Goal: Task Accomplishment & Management: Manage account settings

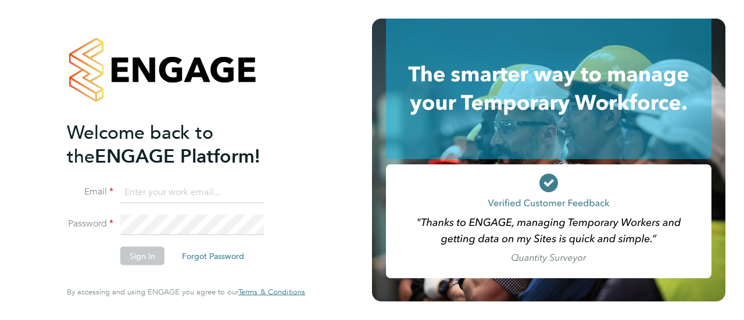
click at [150, 198] on input at bounding box center [192, 192] width 144 height 21
type input "[EMAIL_ADDRESS][PERSON_NAME][PERSON_NAME][DOMAIN_NAME]"
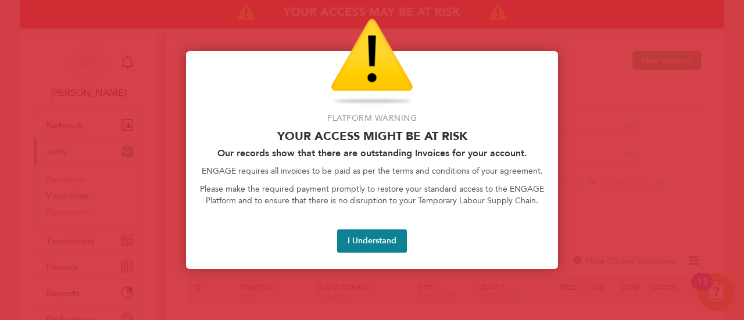
click at [387, 254] on div "Platform Warning Your access might be at risk Our records show that there are o…" at bounding box center [372, 160] width 372 height 218
click at [387, 247] on button "I Understand" at bounding box center [372, 241] width 70 height 23
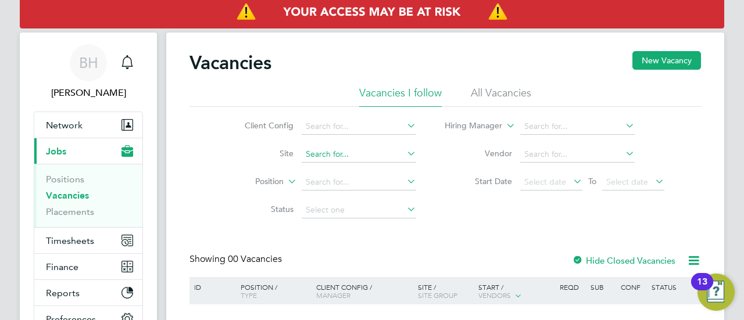
click at [351, 155] on input at bounding box center [359, 155] width 115 height 16
click at [362, 171] on li "Watf ord Colosseum (53CA07)" at bounding box center [375, 170] width 149 height 16
type input "Watford Colosseum (53CA07)"
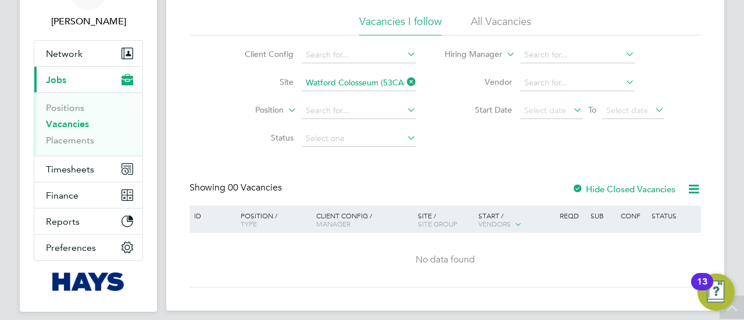
scroll to position [53, 0]
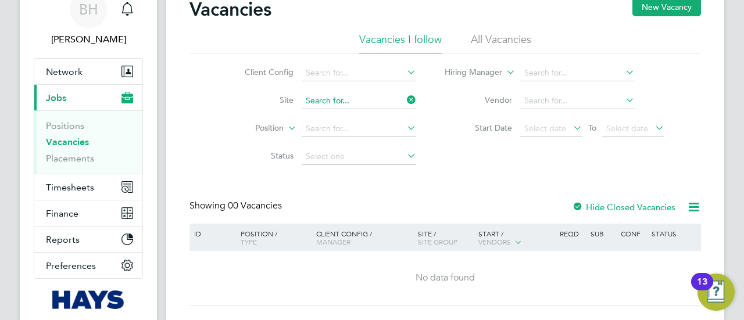
click at [351, 98] on div "Vacancies I follow All Vacancies Client Config Site Position Status Hiring Mana…" at bounding box center [446, 102] width 512 height 138
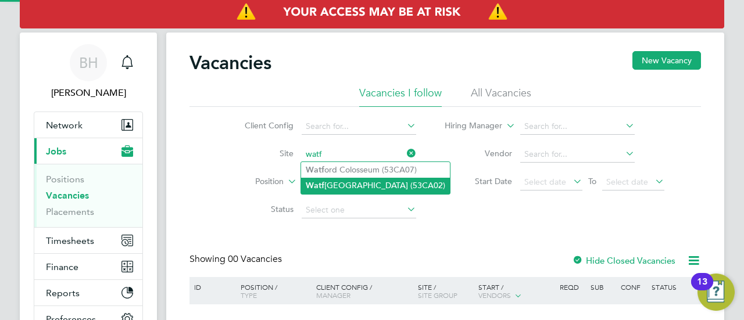
click at [340, 181] on li "Watf ord Town Hall (53CA02)" at bounding box center [375, 186] width 149 height 16
type input "[GEOGRAPHIC_DATA] (53CA02)"
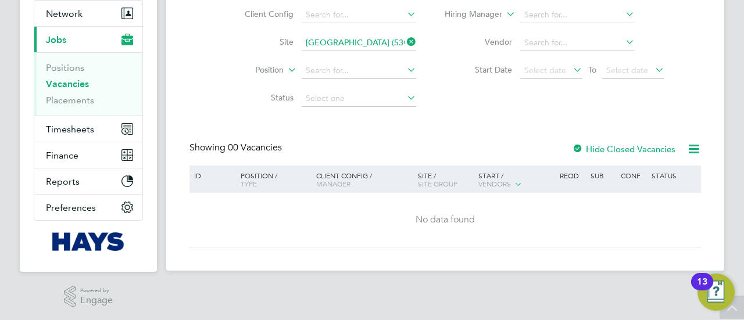
scroll to position [53, 0]
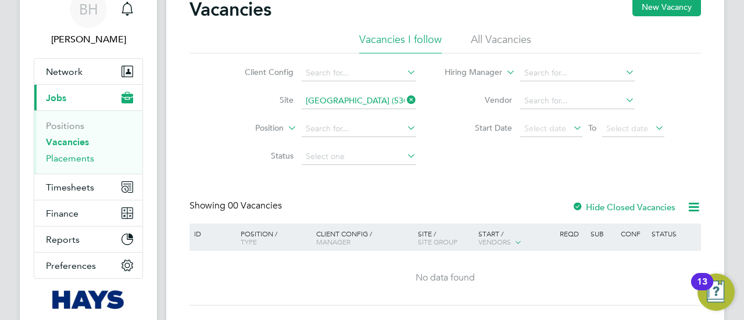
click at [81, 160] on link "Placements" at bounding box center [70, 158] width 48 height 11
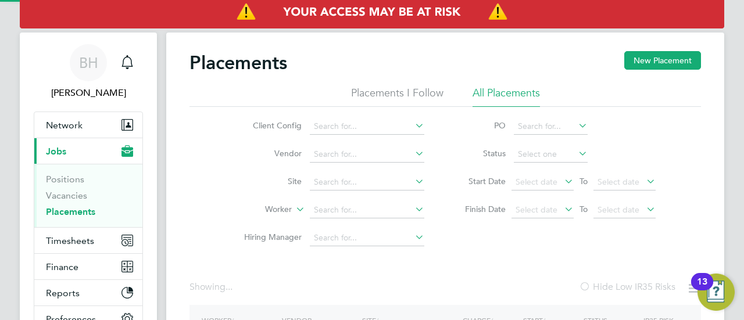
click at [349, 165] on li "Vendor" at bounding box center [329, 155] width 219 height 28
click at [350, 175] on input at bounding box center [367, 182] width 115 height 16
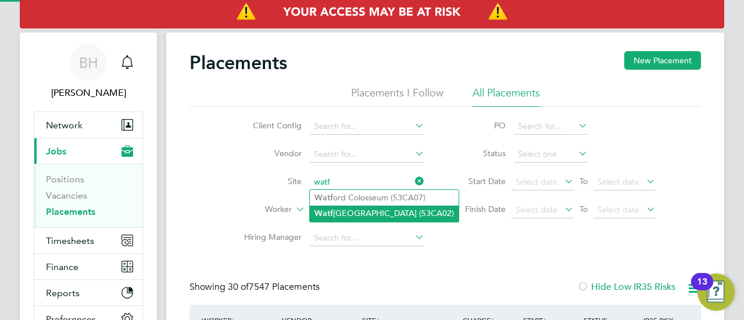
click at [354, 210] on li "Watf ord Town Hall (53CA02)" at bounding box center [384, 214] width 149 height 16
type input "Watford Town Hall (53CA02)"
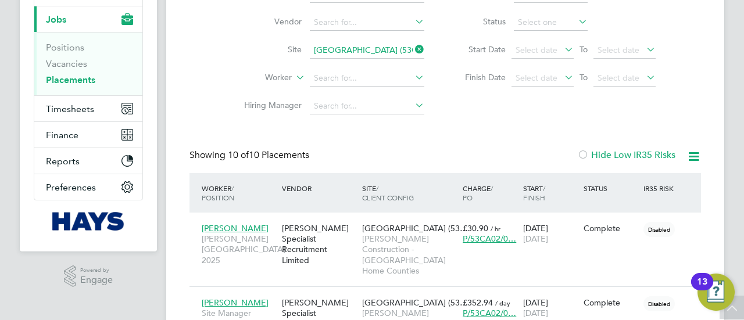
click at [357, 62] on li "Site Watford Town Hall (53CA02)" at bounding box center [329, 51] width 219 height 28
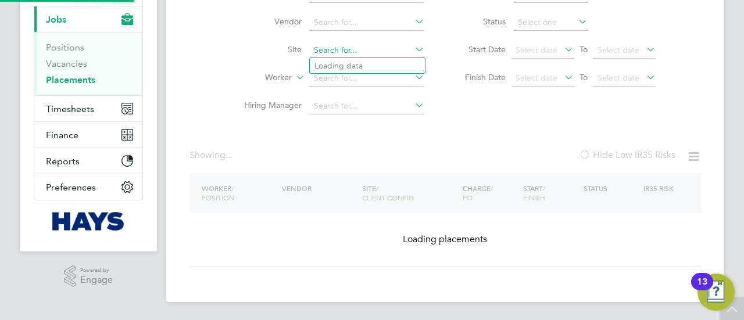
click at [360, 52] on div "Placements New Placement Placements I Follow All Placements Client Config Vendo…" at bounding box center [446, 93] width 512 height 348
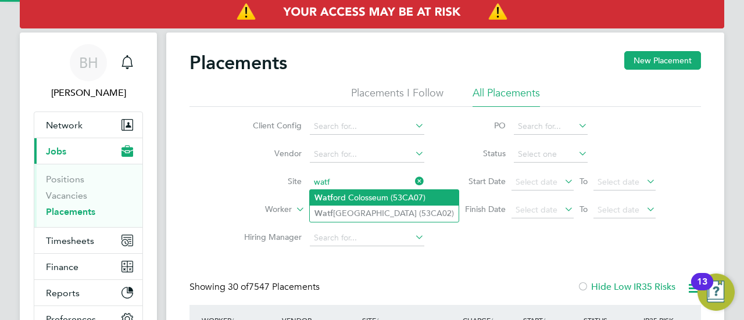
click at [345, 197] on li "Watf ord Colosseum (53CA07)" at bounding box center [384, 198] width 149 height 16
type input "Watford Colosseum (53CA07)"
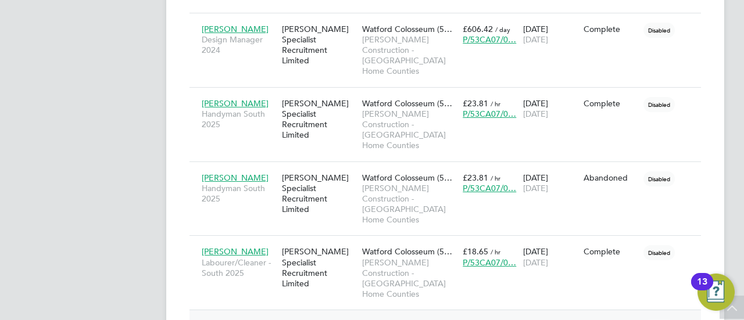
click at [681, 319] on icon at bounding box center [687, 326] width 12 height 14
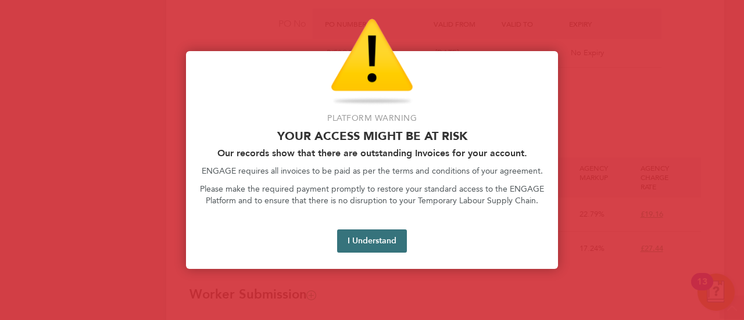
click at [397, 244] on button "I Understand" at bounding box center [372, 241] width 70 height 23
click at [386, 244] on button "I Understand" at bounding box center [372, 241] width 70 height 23
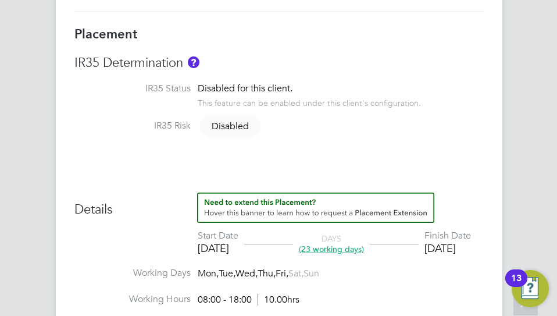
scroll to position [34, 65]
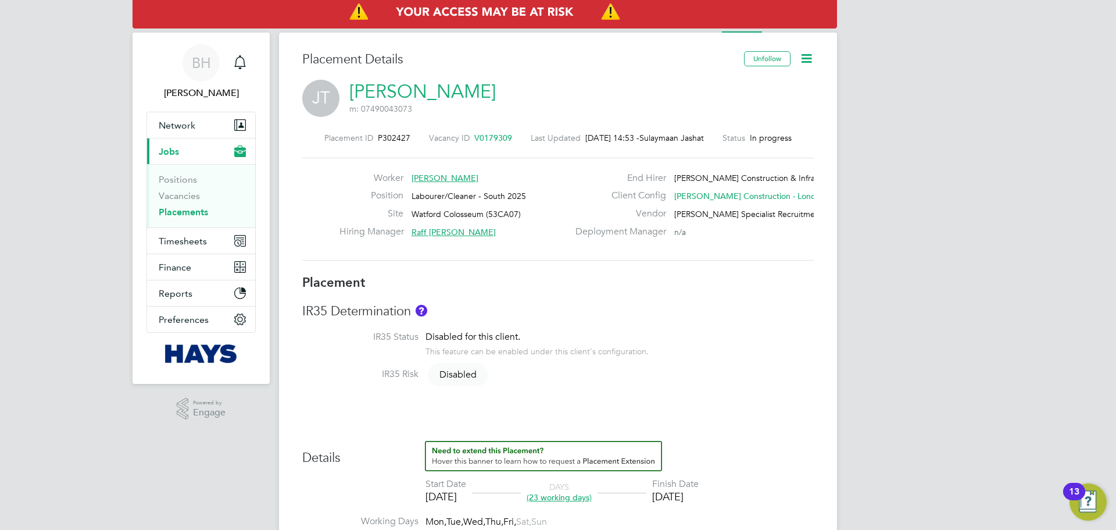
click at [744, 59] on icon at bounding box center [806, 58] width 15 height 15
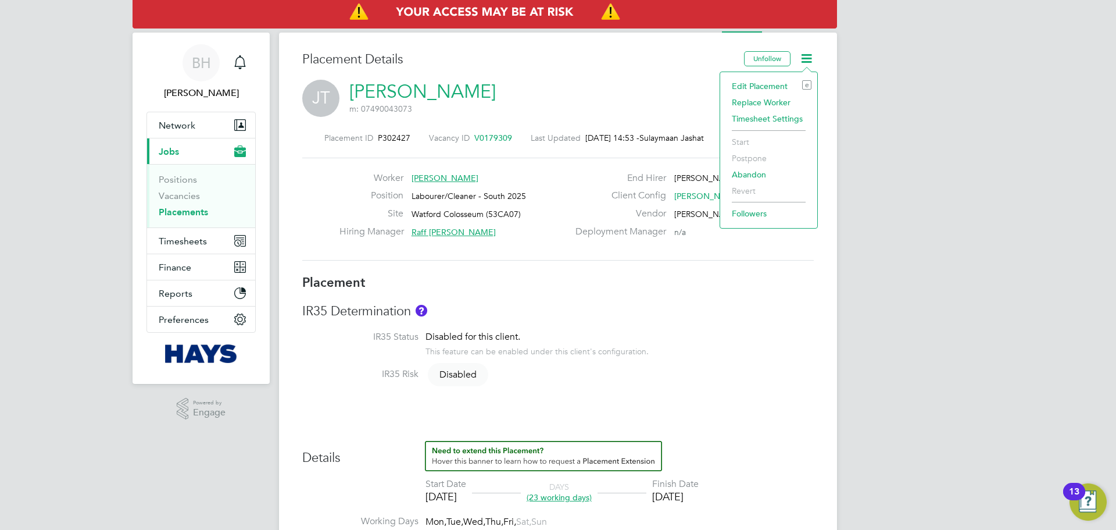
click at [744, 88] on li "Edit Placement e" at bounding box center [768, 86] width 85 height 16
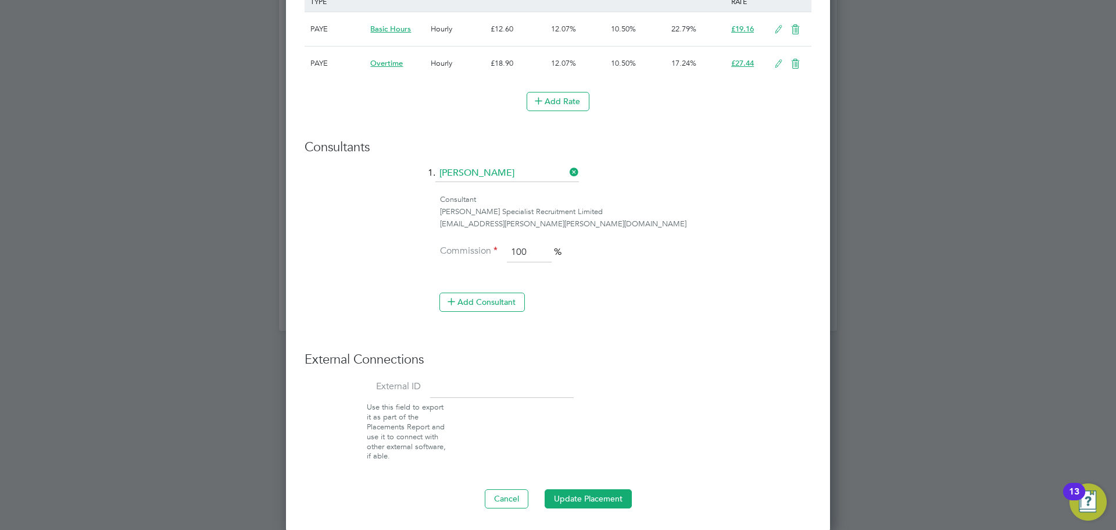
click at [515, 320] on input at bounding box center [502, 387] width 144 height 21
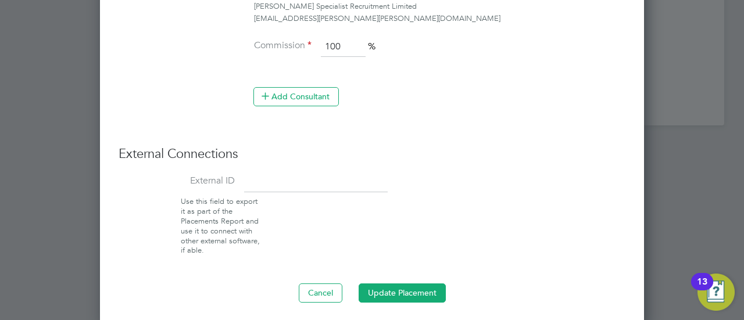
click at [271, 185] on input at bounding box center [316, 182] width 144 height 21
click at [289, 183] on input at bounding box center [316, 182] width 144 height 21
click at [272, 172] on input at bounding box center [316, 182] width 144 height 21
click at [291, 180] on input at bounding box center [316, 182] width 144 height 21
type input "30644131"
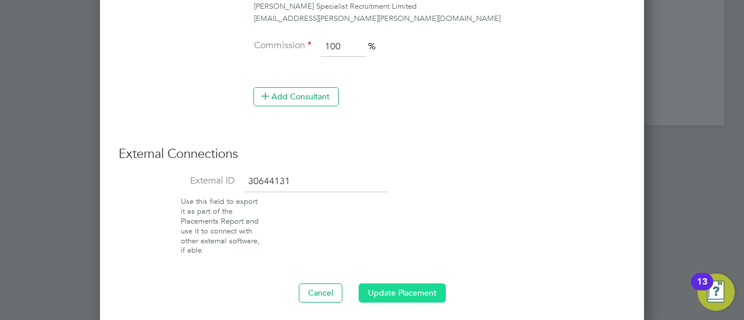
click at [394, 284] on button "Update Placement" at bounding box center [402, 293] width 87 height 19
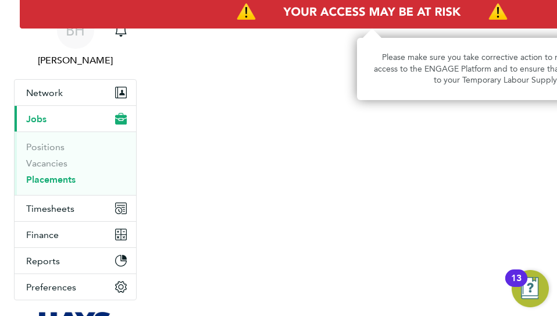
scroll to position [34, 65]
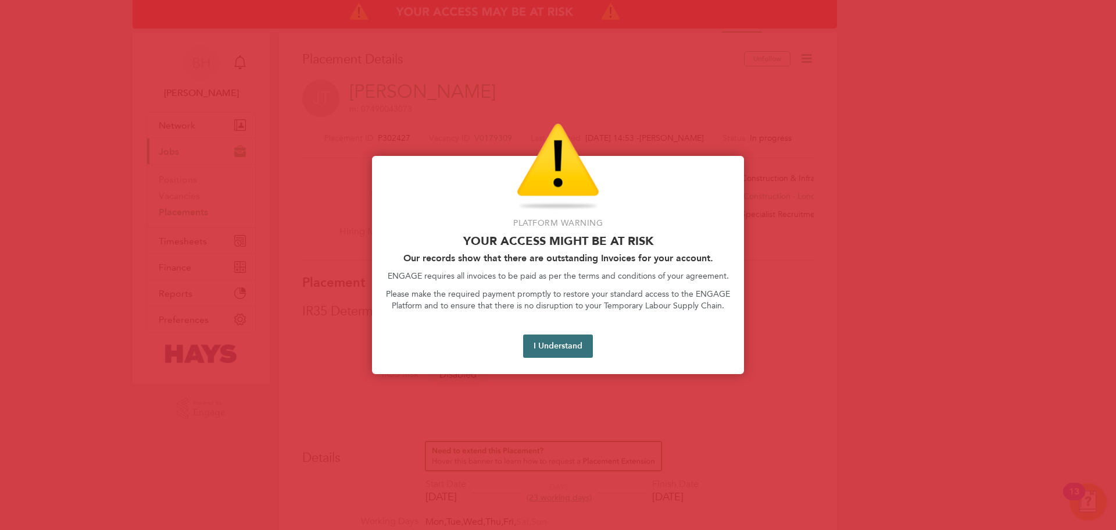
click at [526, 320] on button "I Understand" at bounding box center [558, 345] width 70 height 23
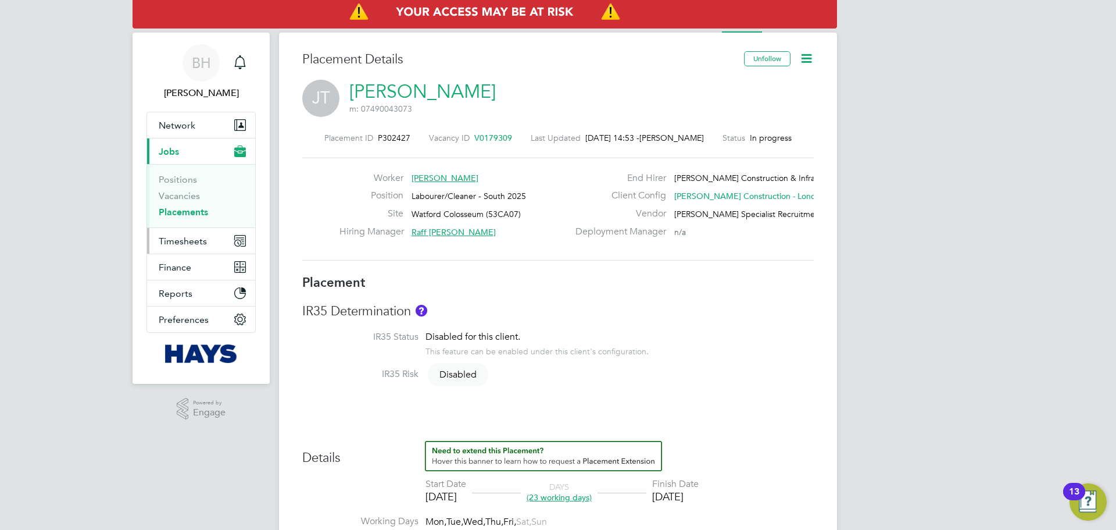
click at [223, 244] on button "Timesheets" at bounding box center [201, 241] width 108 height 26
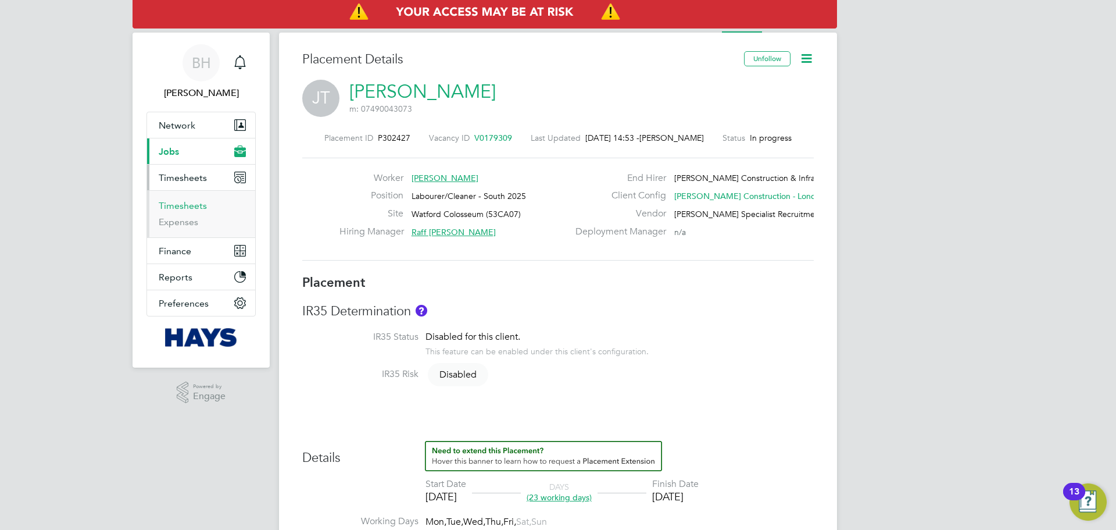
click at [194, 208] on link "Timesheets" at bounding box center [183, 205] width 48 height 11
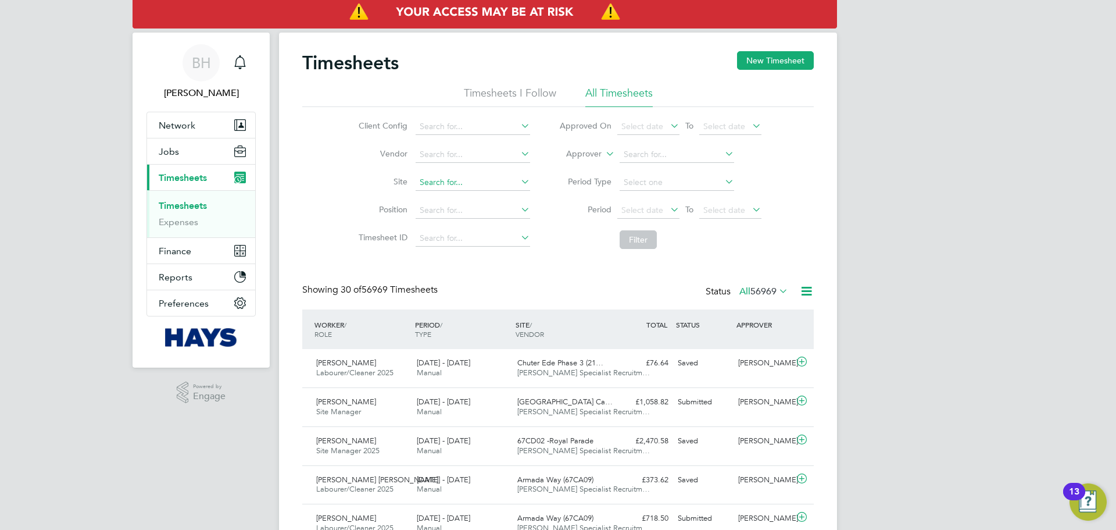
click at [512, 187] on input at bounding box center [473, 182] width 115 height 16
click at [476, 202] on li "Watf ord Colosseum (53CA07)" at bounding box center [489, 198] width 149 height 16
type input "Watford Colosseum (53CA07)"
click at [640, 237] on button "Filter" at bounding box center [638, 239] width 37 height 19
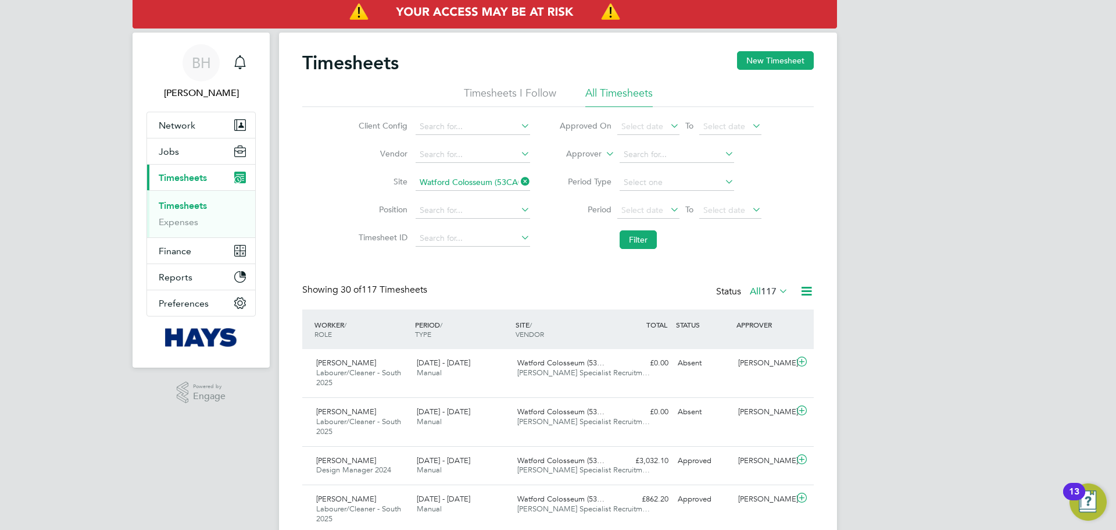
click at [519, 181] on icon at bounding box center [519, 181] width 0 height 16
click at [504, 183] on input at bounding box center [473, 182] width 115 height 16
click at [467, 209] on li "Watf ord Town Hall (53CA02)" at bounding box center [489, 214] width 149 height 16
type input "Watford Town Hall (53CA02)"
click at [611, 239] on li "Filter" at bounding box center [660, 239] width 231 height 30
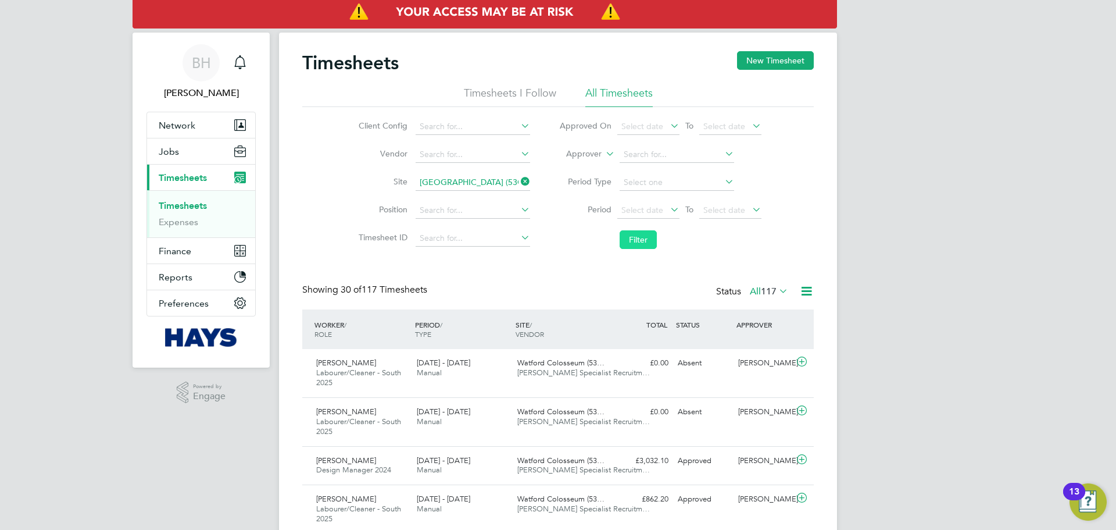
click at [627, 243] on button "Filter" at bounding box center [638, 239] width 37 height 19
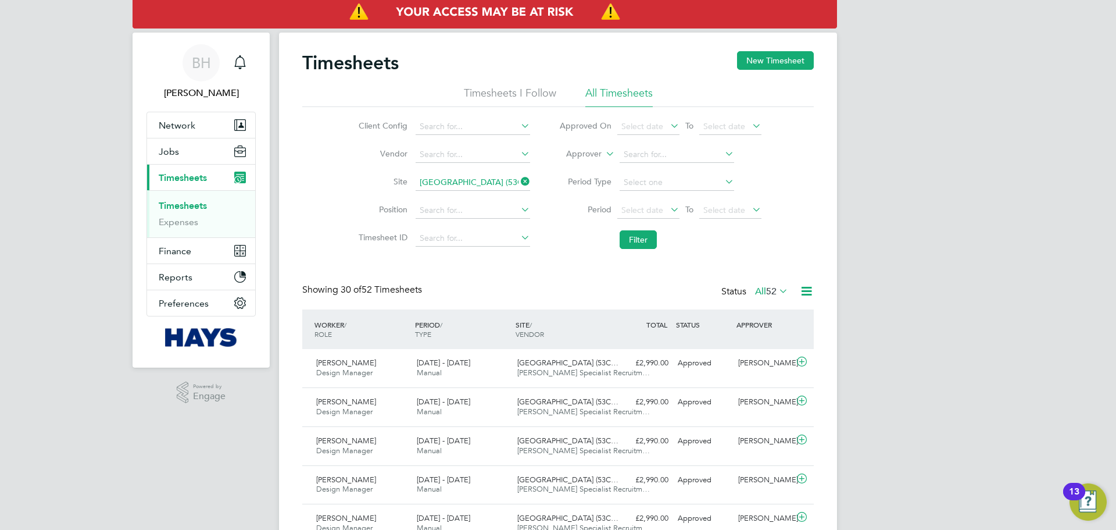
click at [519, 179] on icon at bounding box center [519, 181] width 0 height 16
click at [482, 180] on input at bounding box center [473, 182] width 115 height 16
click at [461, 199] on li "Watf ord Colosseum (53CA07)" at bounding box center [489, 199] width 149 height 16
type input "Watford Colosseum (53CA07)"
click at [640, 228] on li "Filter" at bounding box center [660, 239] width 231 height 30
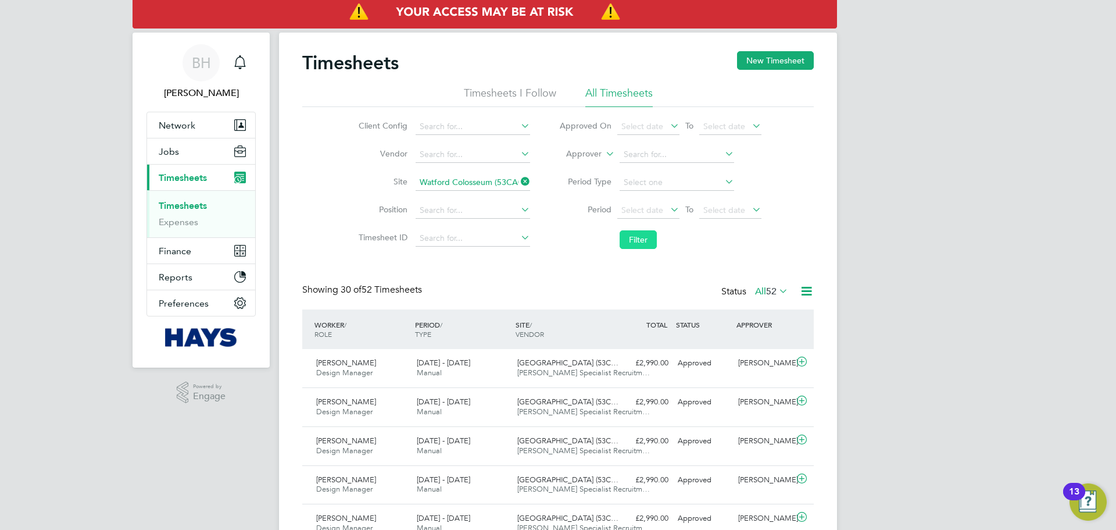
click at [638, 239] on button "Filter" at bounding box center [638, 239] width 37 height 19
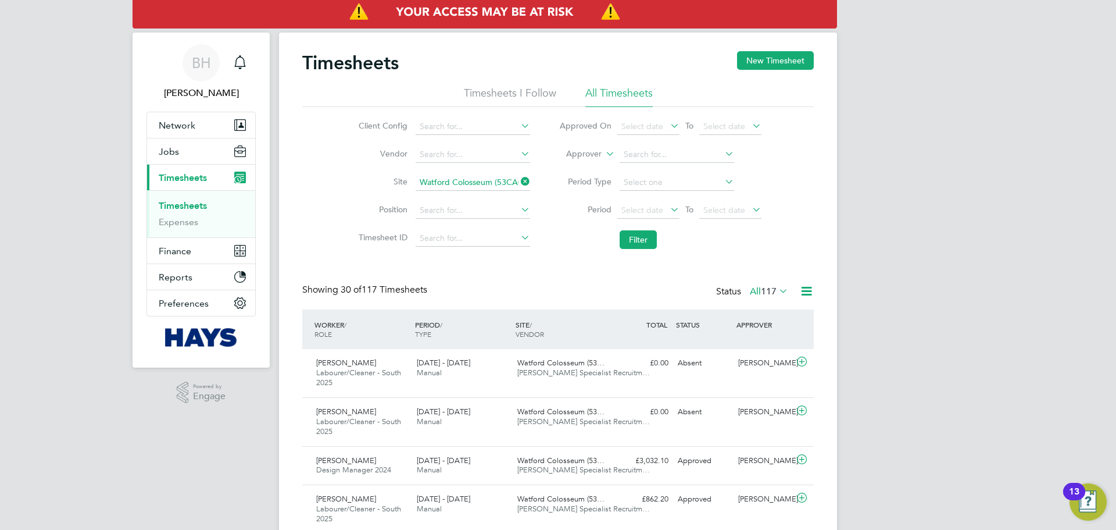
click at [519, 183] on icon at bounding box center [519, 181] width 0 height 16
click at [604, 156] on icon at bounding box center [604, 150] width 0 height 10
click at [589, 169] on li "Worker" at bounding box center [573, 167] width 58 height 15
click at [622, 152] on input at bounding box center [677, 155] width 115 height 16
click at [680, 166] on li "Joshua Ta nimowo" at bounding box center [677, 170] width 116 height 16
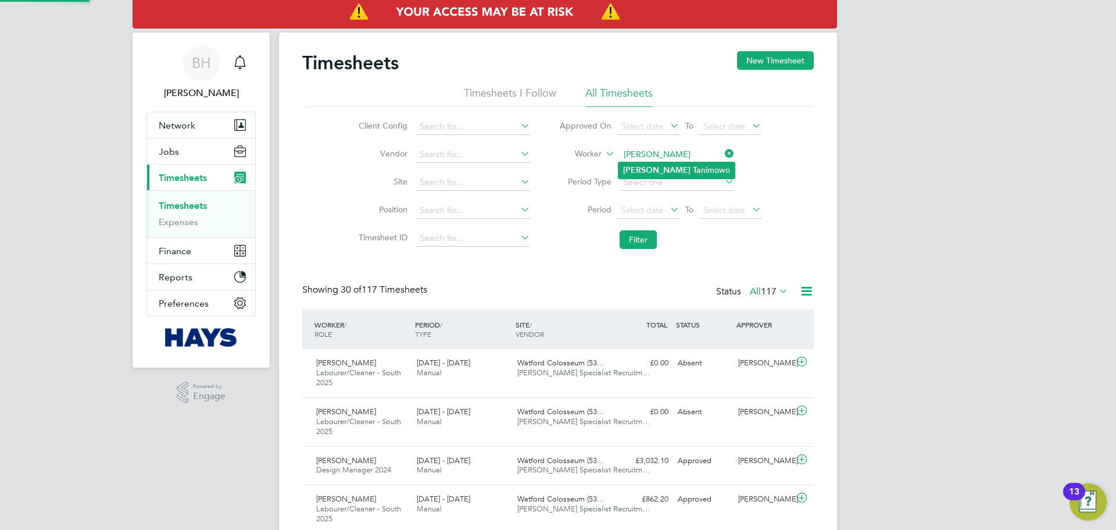
type input "Joshua Tanimowo"
click at [644, 243] on button "Filter" at bounding box center [638, 239] width 37 height 19
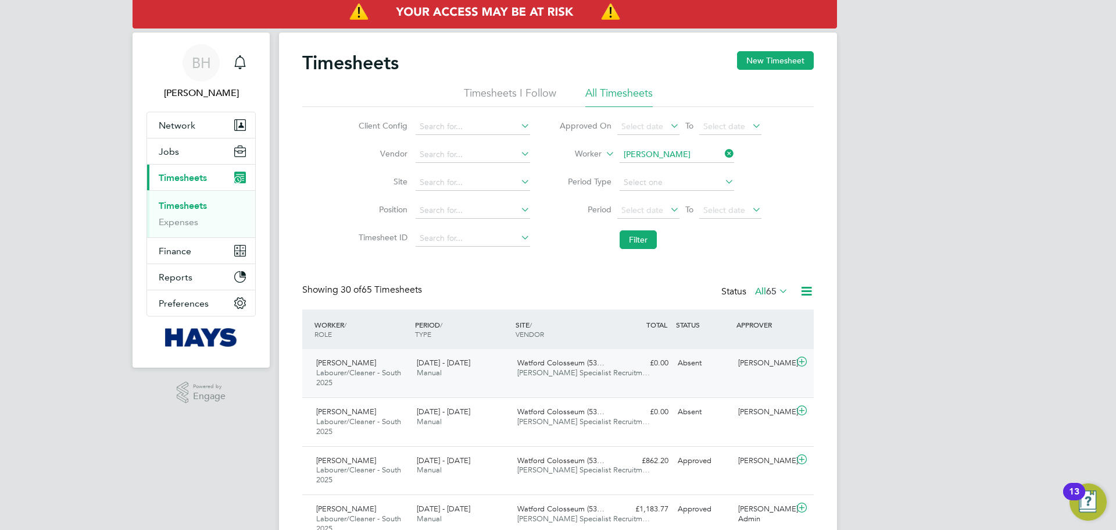
click at [588, 320] on span "Watford Colosseum (53…" at bounding box center [560, 363] width 87 height 10
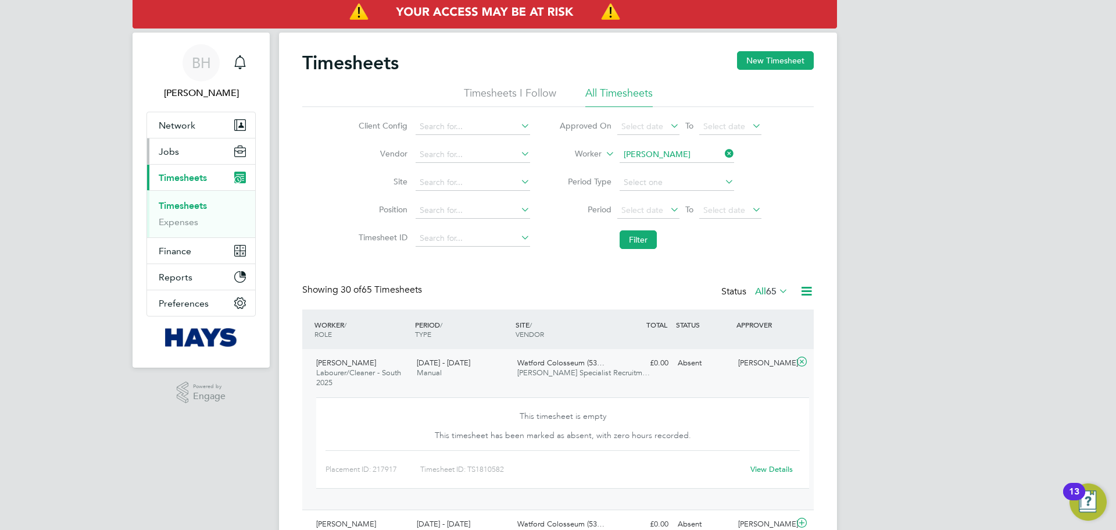
click at [167, 145] on button "Jobs" at bounding box center [201, 151] width 108 height 26
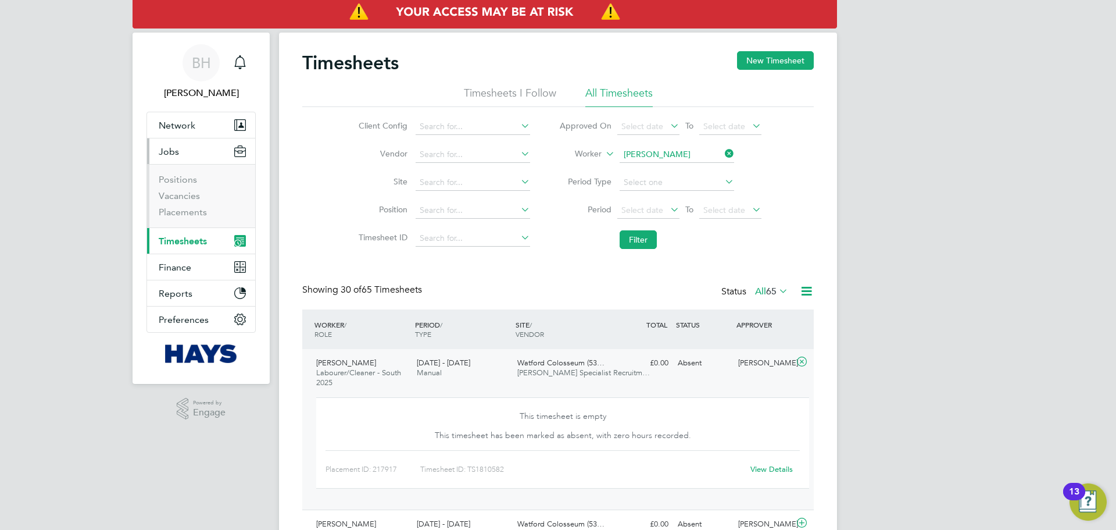
click at [174, 187] on li "Positions" at bounding box center [202, 182] width 87 height 16
click at [194, 212] on link "Placements" at bounding box center [183, 211] width 48 height 11
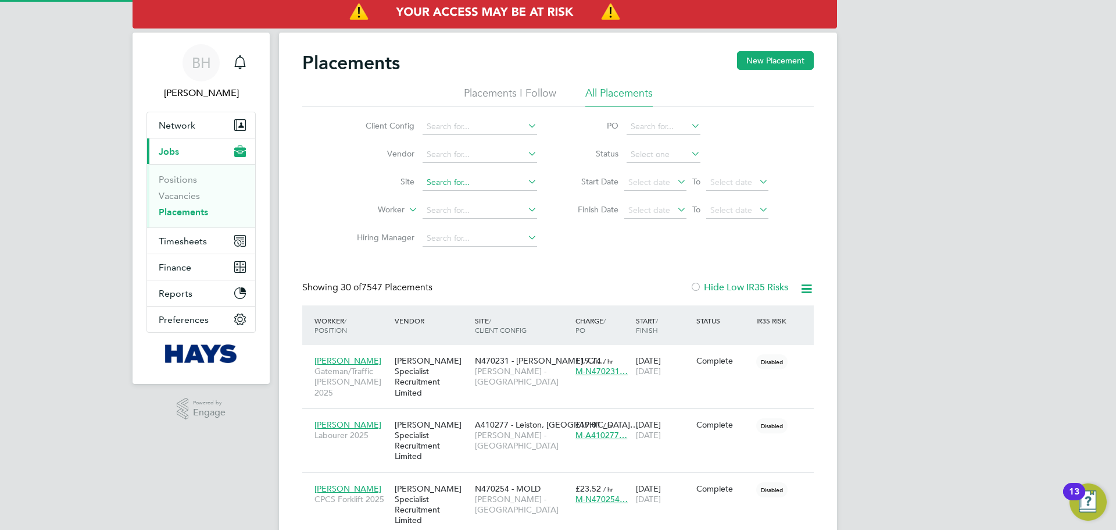
click at [473, 180] on input at bounding box center [480, 182] width 115 height 16
click at [465, 210] on li "Watf ord Town Hall (53CA02)" at bounding box center [496, 214] width 149 height 16
type input "Watford Town Hall (53CA02)"
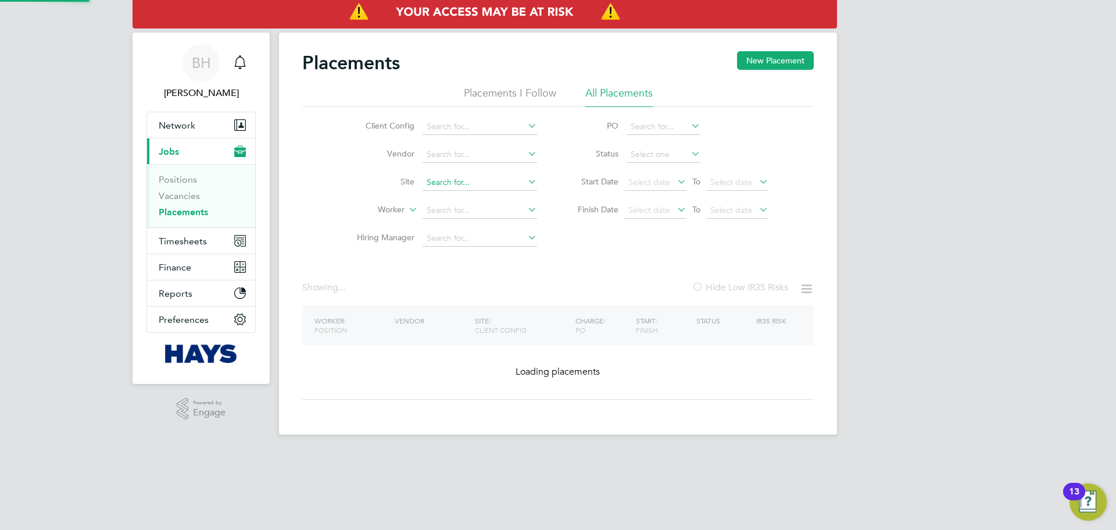
click at [502, 184] on input at bounding box center [480, 182] width 115 height 16
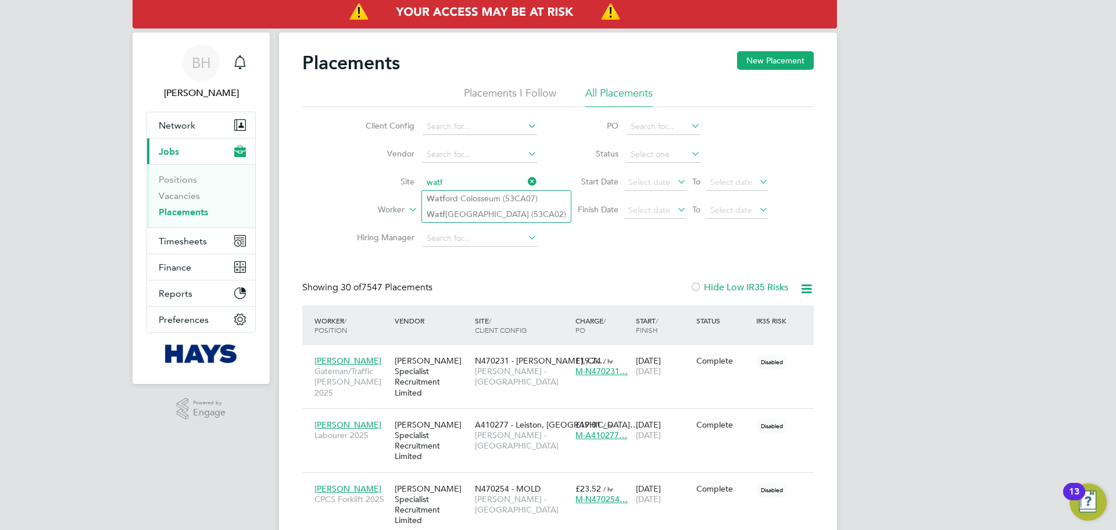
click at [495, 194] on li "Watf ord Colosseum (53CA07)" at bounding box center [496, 199] width 149 height 16
type input "Watford Colosseum (53CA07)"
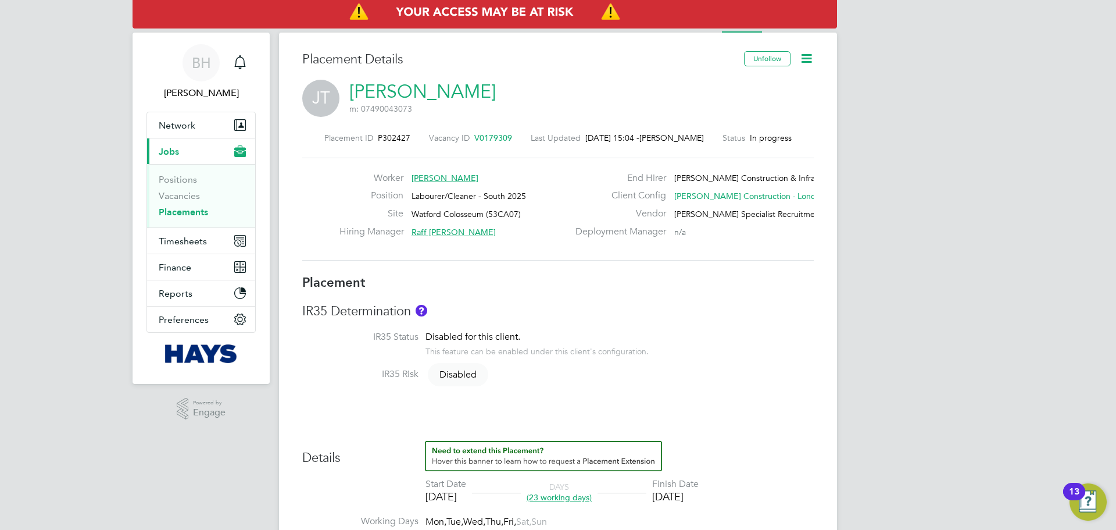
click at [802, 59] on icon at bounding box center [806, 58] width 15 height 15
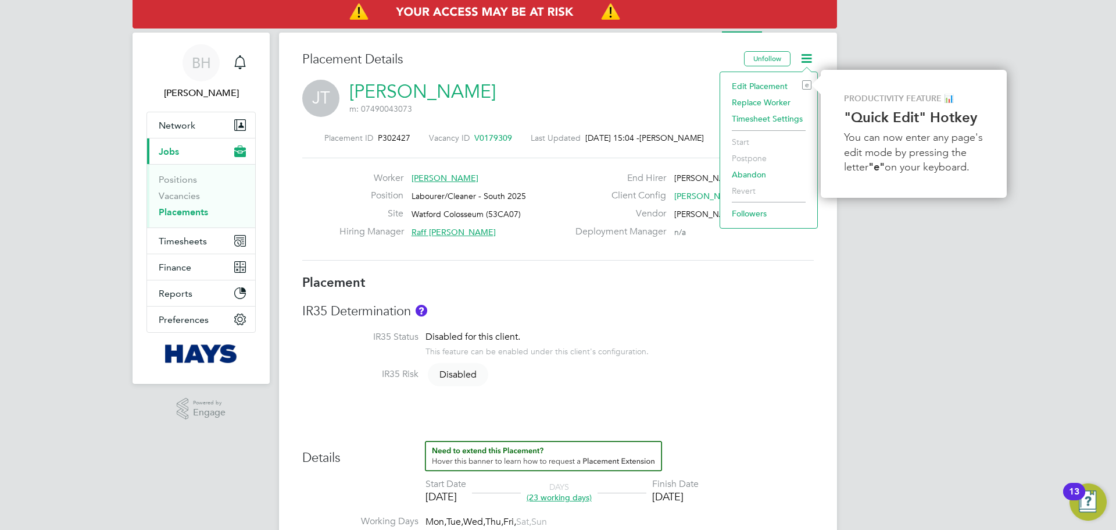
click at [769, 117] on li "Timesheet Settings" at bounding box center [768, 118] width 85 height 16
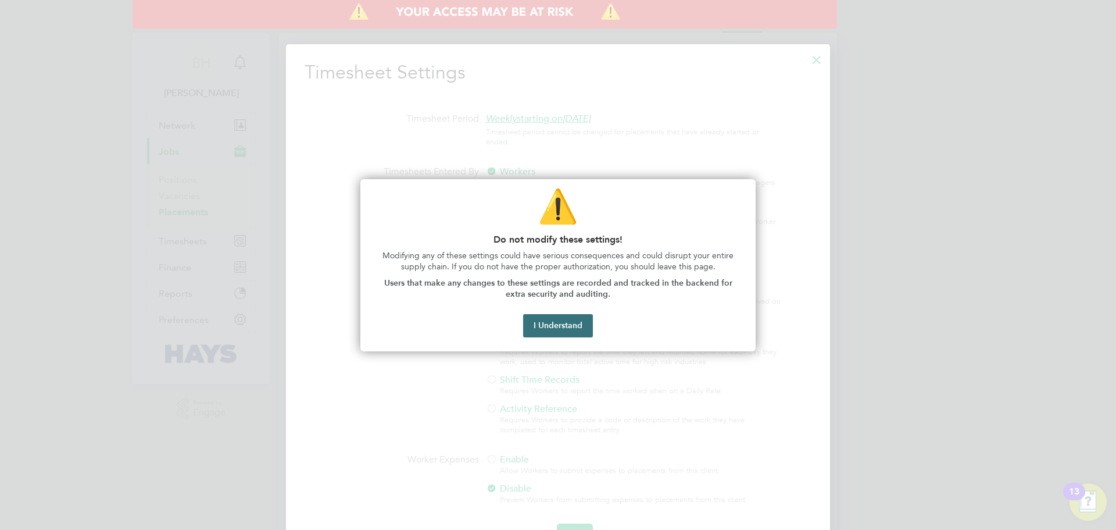
click at [572, 322] on button "I Understand" at bounding box center [558, 325] width 70 height 23
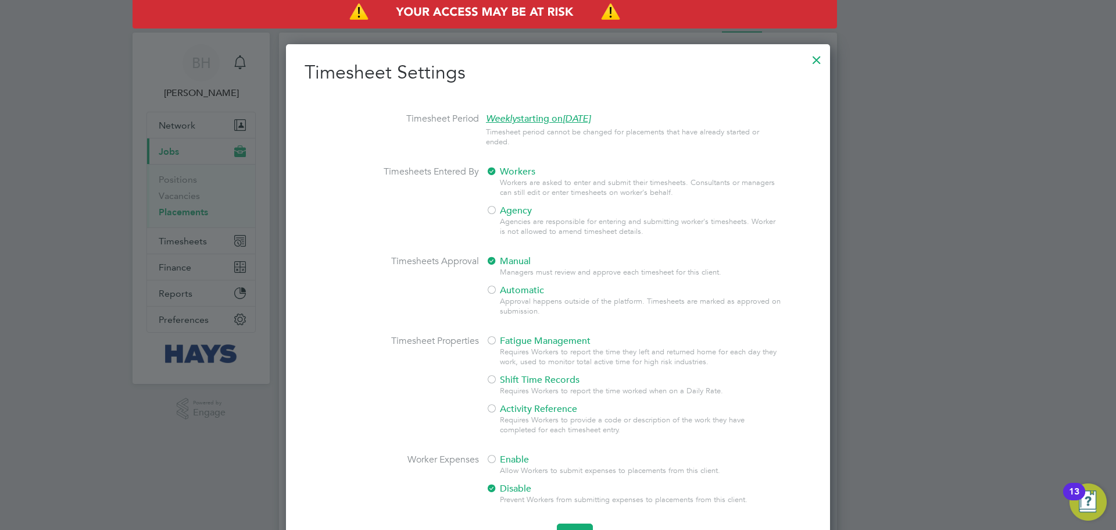
click at [522, 214] on span "Agency" at bounding box center [509, 211] width 46 height 12
click at [520, 169] on span "Workers" at bounding box center [510, 172] width 49 height 12
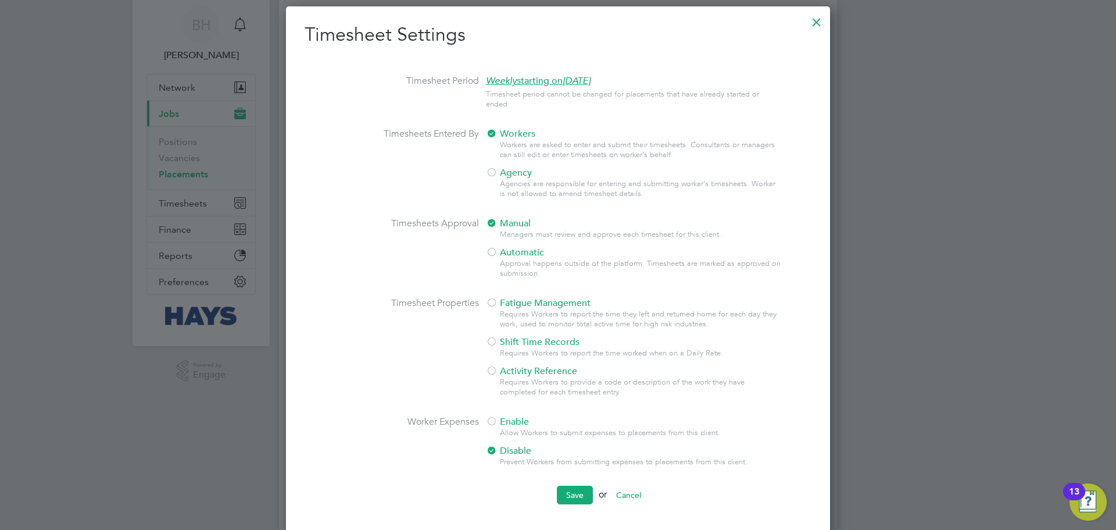
scroll to position [58, 0]
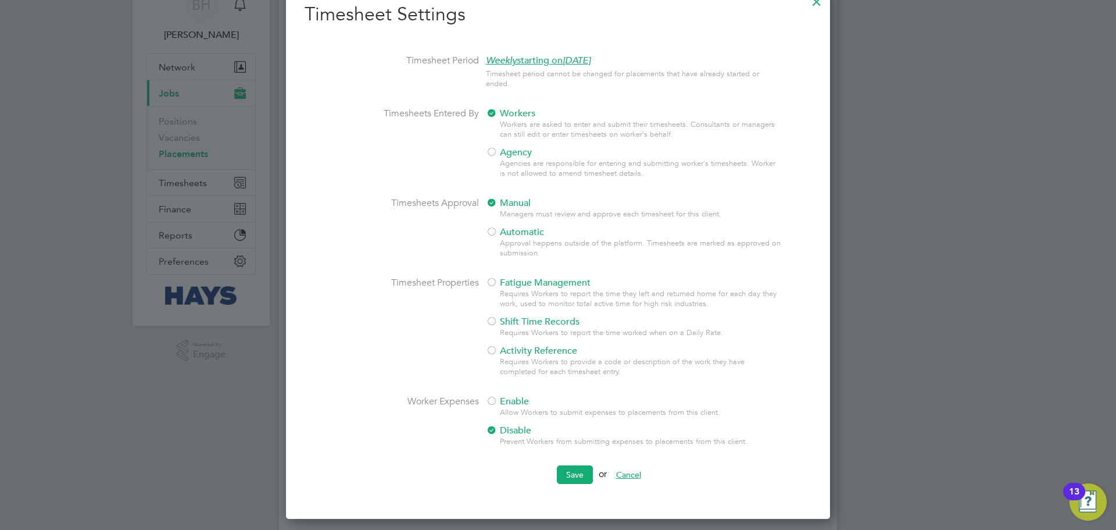
click at [620, 474] on button "Cancel" at bounding box center [629, 474] width 44 height 19
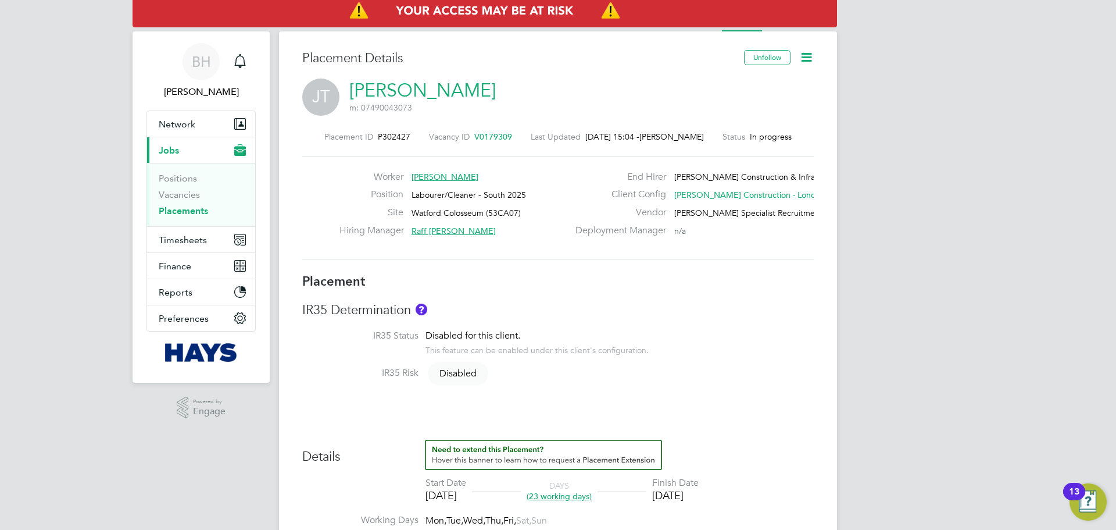
scroll to position [0, 0]
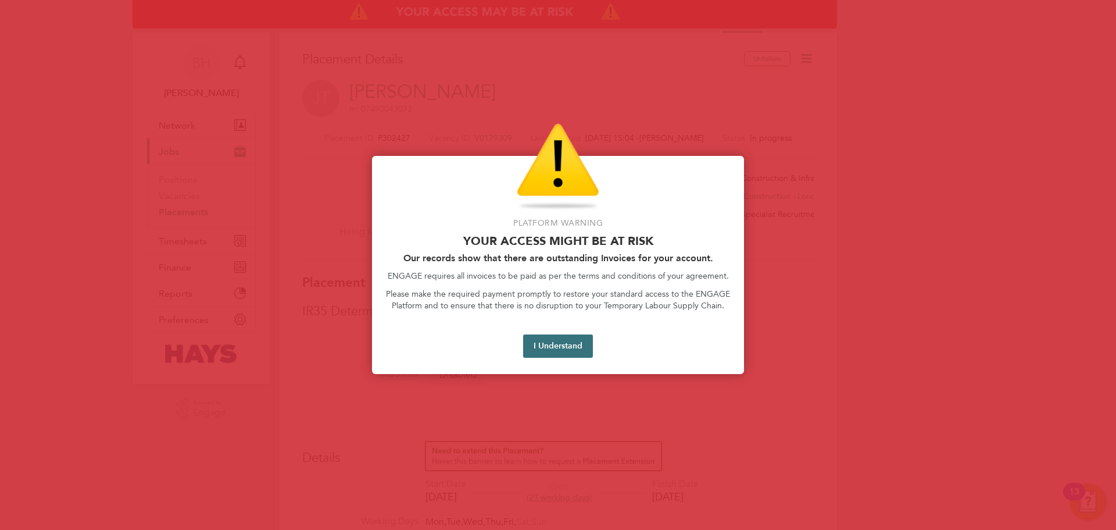
click at [539, 348] on button "I Understand" at bounding box center [558, 345] width 70 height 23
click at [557, 342] on button "I Understand" at bounding box center [558, 345] width 70 height 23
click at [546, 349] on button "I Understand" at bounding box center [558, 345] width 70 height 23
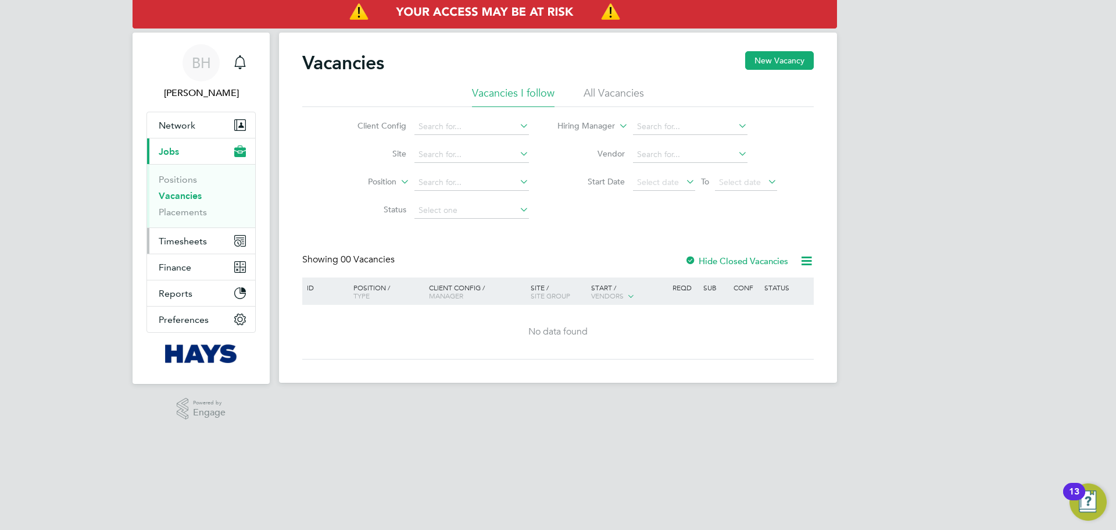
click at [204, 245] on span "Timesheets" at bounding box center [183, 240] width 48 height 11
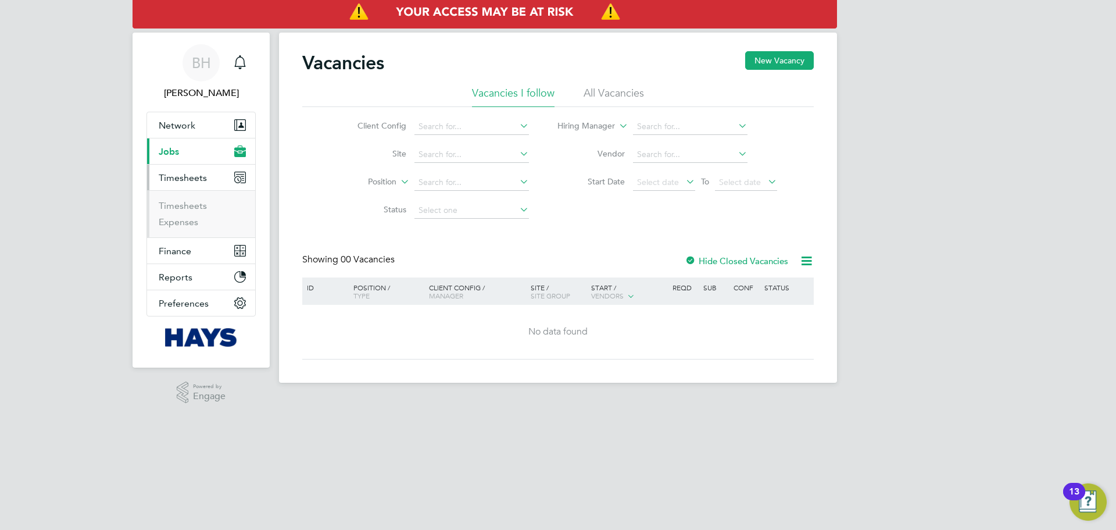
click at [199, 211] on li "Timesheets" at bounding box center [202, 208] width 87 height 16
click at [202, 206] on link "Timesheets" at bounding box center [183, 205] width 48 height 11
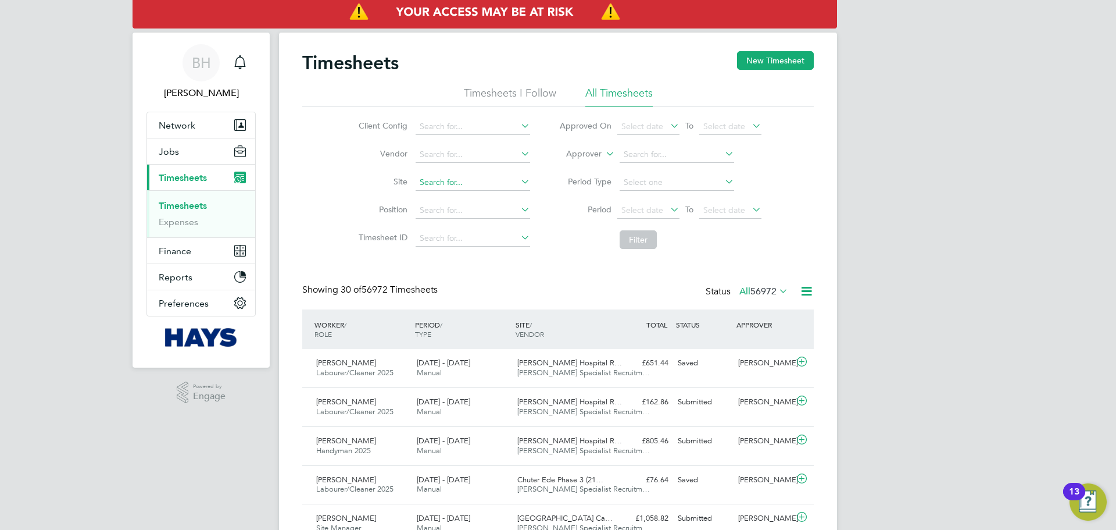
click at [454, 188] on input at bounding box center [473, 182] width 115 height 16
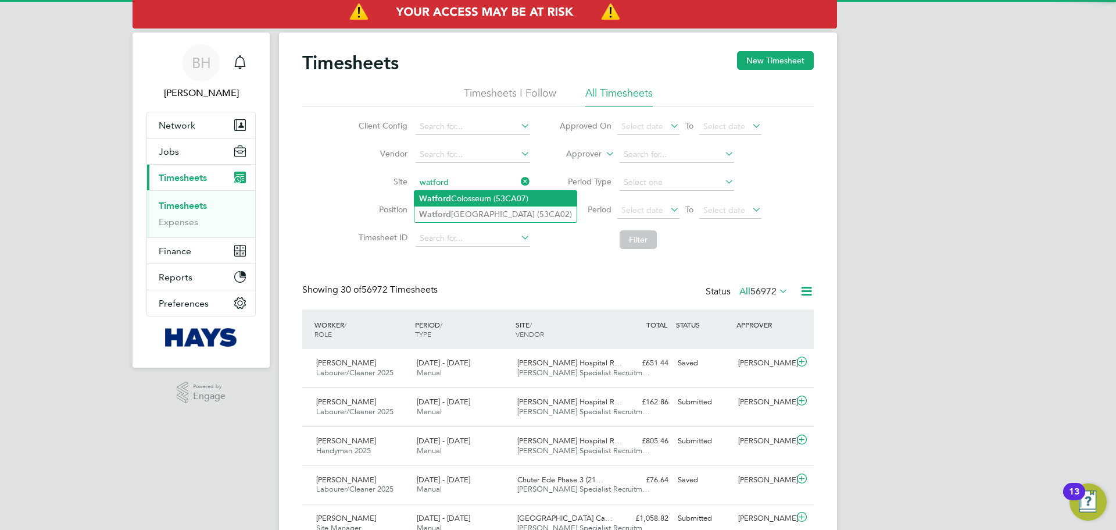
click at [461, 195] on li "Watford Colosseum (53CA07)" at bounding box center [496, 199] width 162 height 16
type input "Watford Colosseum (53CA07)"
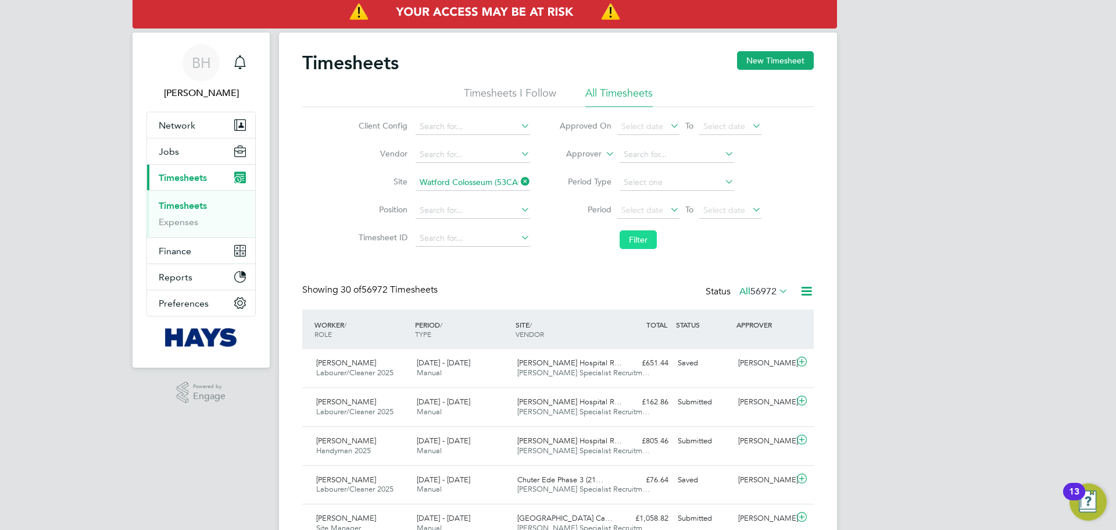
click at [623, 239] on button "Filter" at bounding box center [638, 239] width 37 height 19
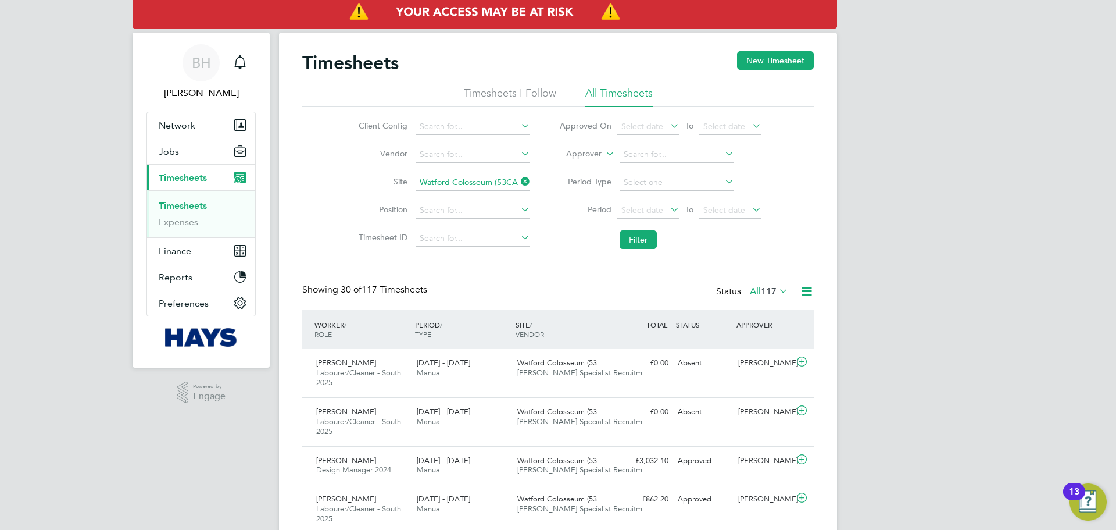
click at [519, 181] on icon at bounding box center [519, 181] width 0 height 16
click at [469, 188] on input at bounding box center [473, 182] width 115 height 16
click at [474, 215] on li "Watford Town Hall (53CA02)" at bounding box center [496, 214] width 162 height 16
type input "Watford Town Hall (53CA02)"
click at [624, 235] on button "Filter" at bounding box center [638, 239] width 37 height 19
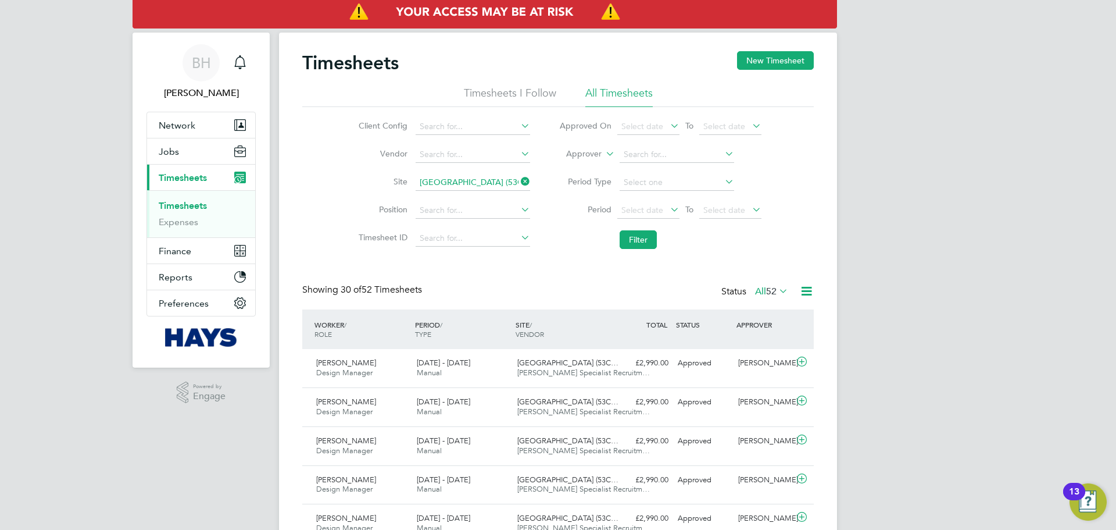
click at [519, 185] on icon at bounding box center [519, 181] width 0 height 16
click at [786, 59] on button "New Timesheet" at bounding box center [775, 60] width 77 height 19
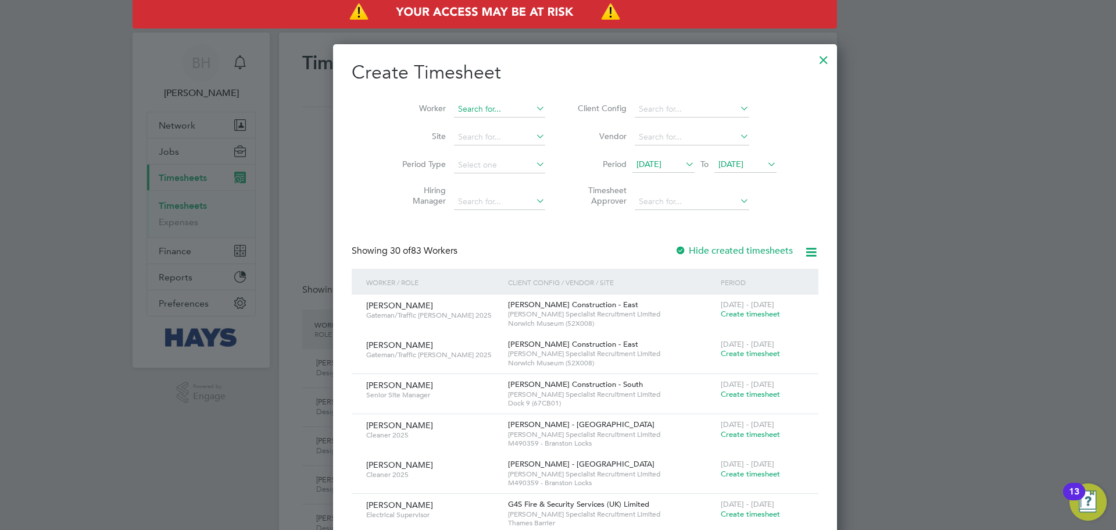
click at [476, 115] on input at bounding box center [499, 109] width 91 height 16
click at [501, 123] on b "Tanimowo" at bounding box center [520, 125] width 39 height 10
type input "[PERSON_NAME]"
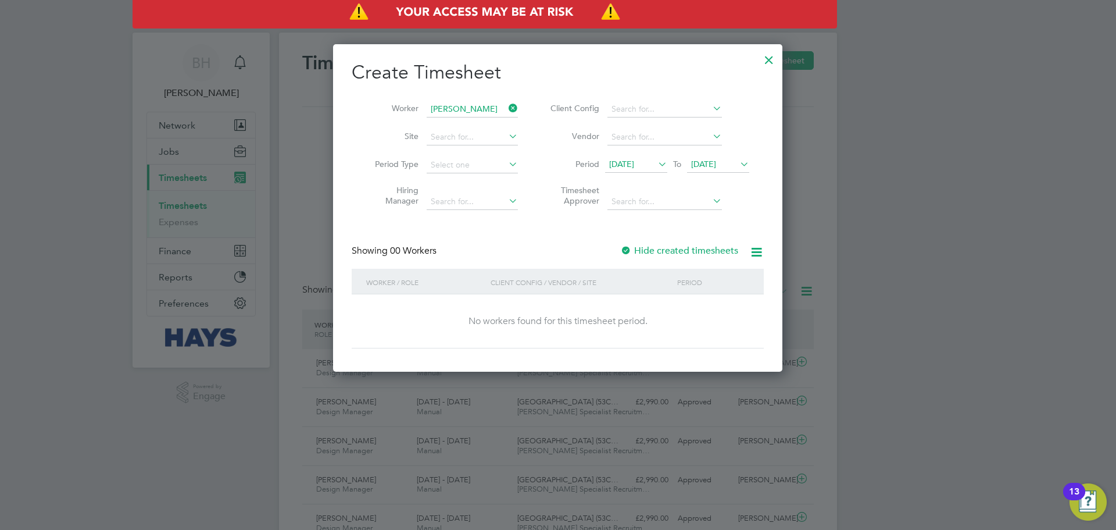
click at [656, 167] on icon at bounding box center [656, 164] width 0 height 16
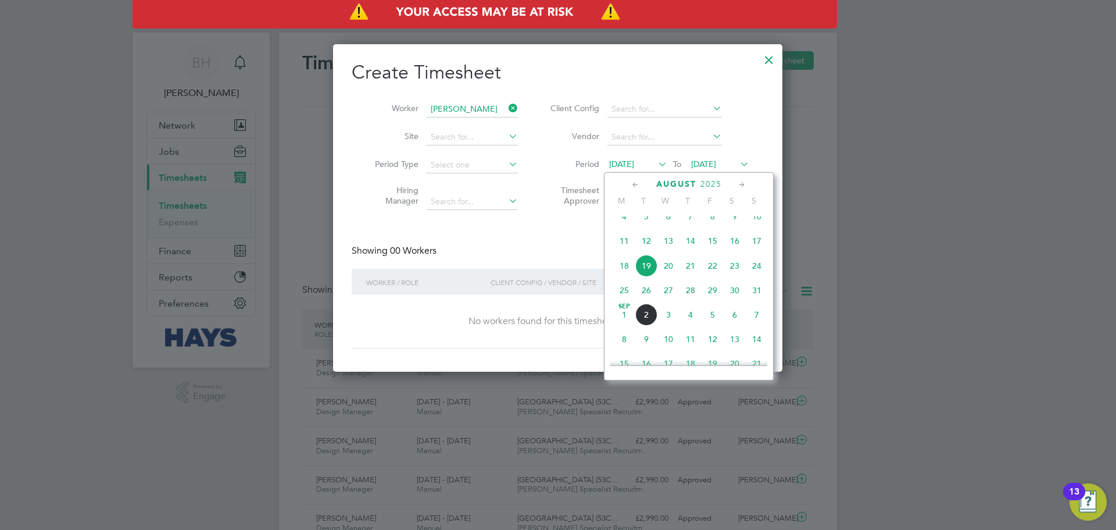
click at [622, 301] on span "25" at bounding box center [624, 290] width 22 height 22
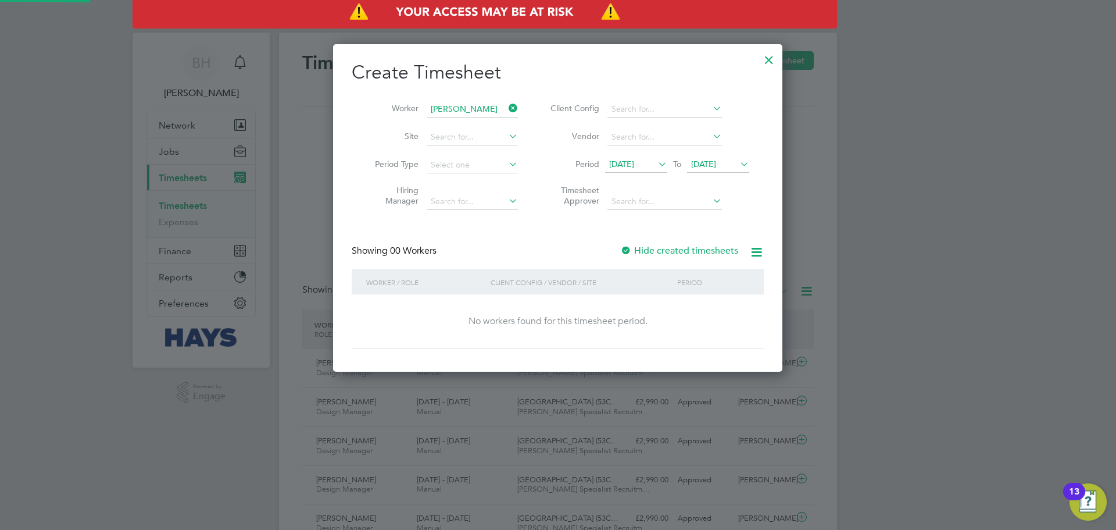
click at [738, 162] on icon at bounding box center [738, 164] width 0 height 16
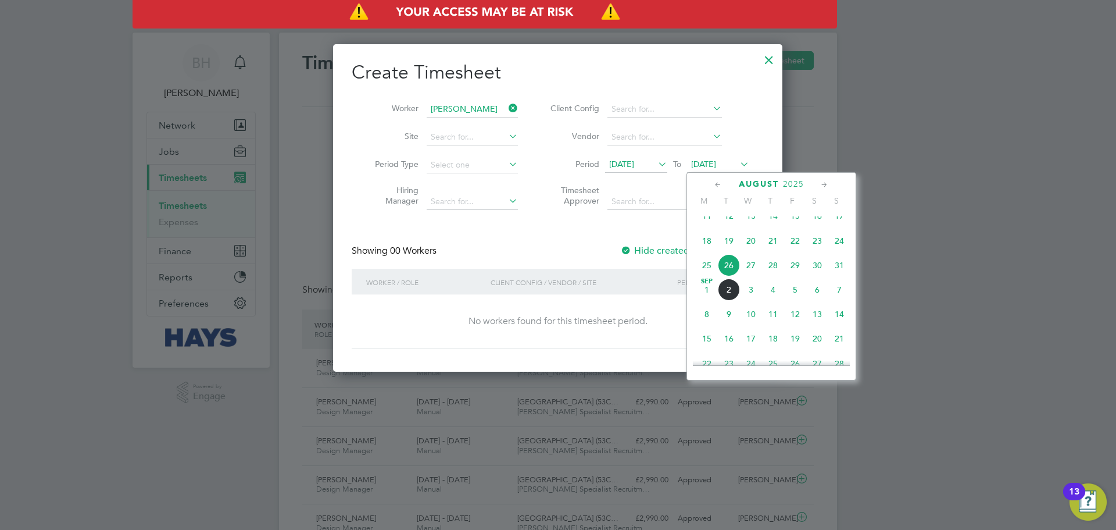
click at [752, 275] on span "27" at bounding box center [751, 265] width 22 height 22
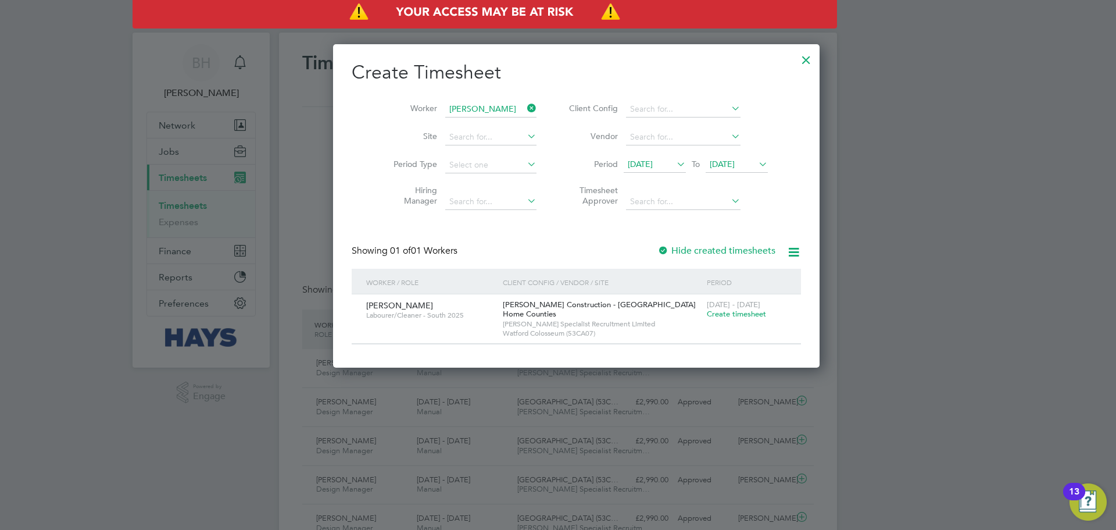
click at [707, 315] on span "Create timesheet" at bounding box center [736, 314] width 59 height 10
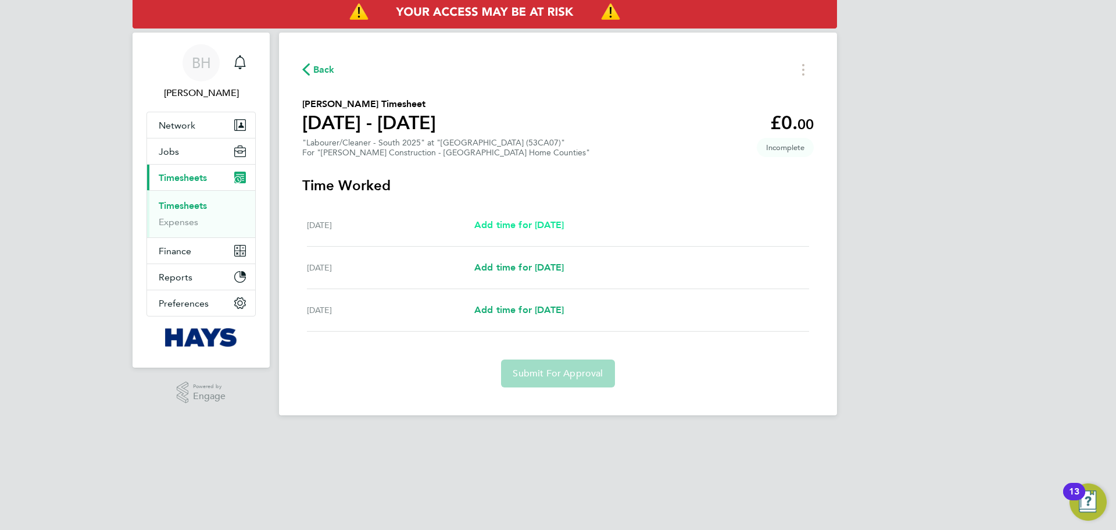
click at [564, 224] on span "Add time for Wed 27 Aug" at bounding box center [519, 224] width 90 height 11
select select "30"
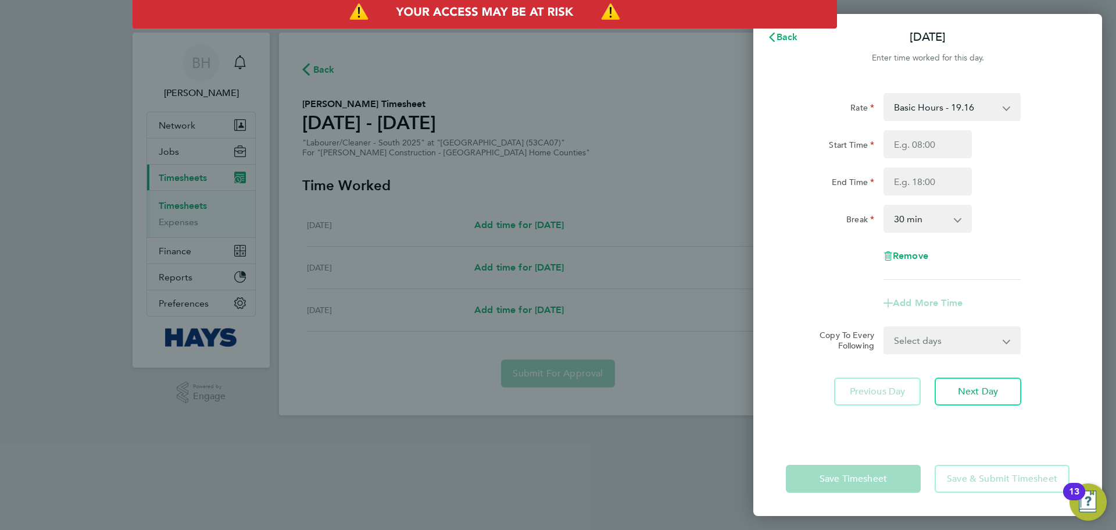
click at [991, 126] on div "Rate Basic Hours - 19.16 Overtime - 27.44 Start Time End Time Break 0 min 15 mi…" at bounding box center [928, 186] width 284 height 187
click at [996, 109] on select "Basic Hours - 19.16 Overtime - 27.44" at bounding box center [945, 107] width 121 height 26
click at [958, 110] on select "Basic Hours - 19.16 Overtime - 27.44" at bounding box center [945, 107] width 121 height 26
click at [956, 149] on input "Start Time" at bounding box center [928, 144] width 88 height 28
click at [938, 141] on input "Start Time" at bounding box center [928, 144] width 88 height 28
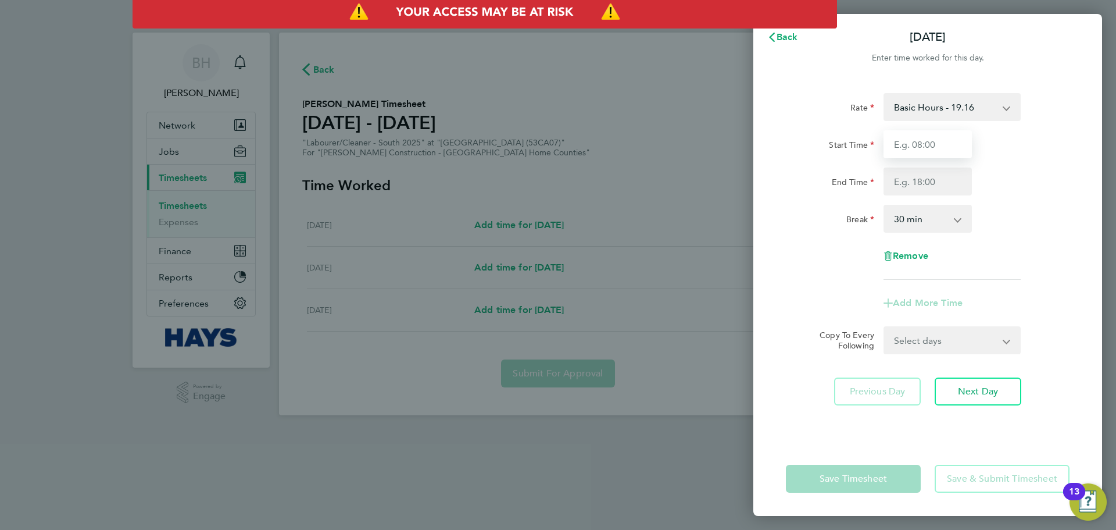
type input "07:30"
click at [938, 177] on input "End Time" at bounding box center [928, 181] width 88 height 28
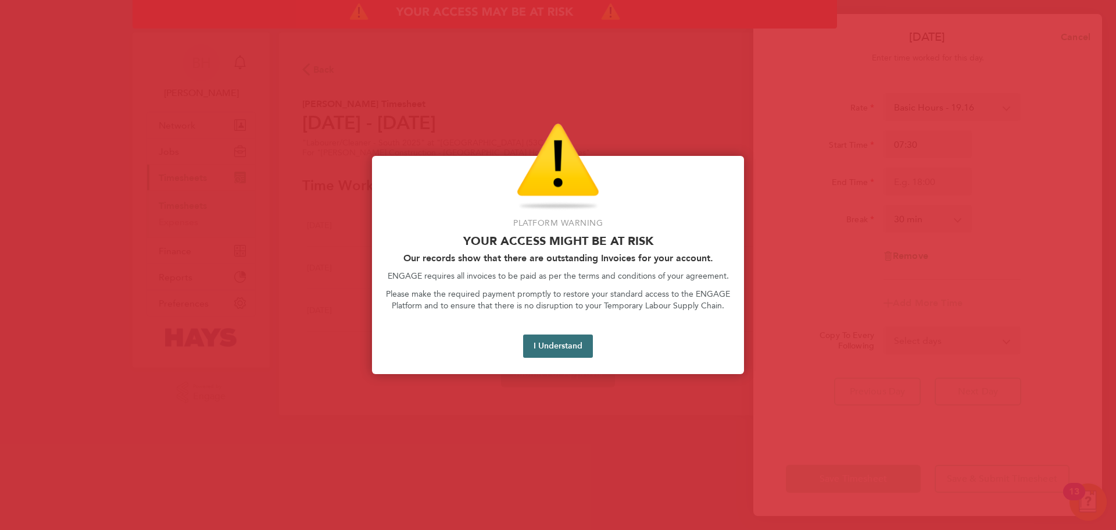
click at [540, 342] on button "I Understand" at bounding box center [558, 345] width 70 height 23
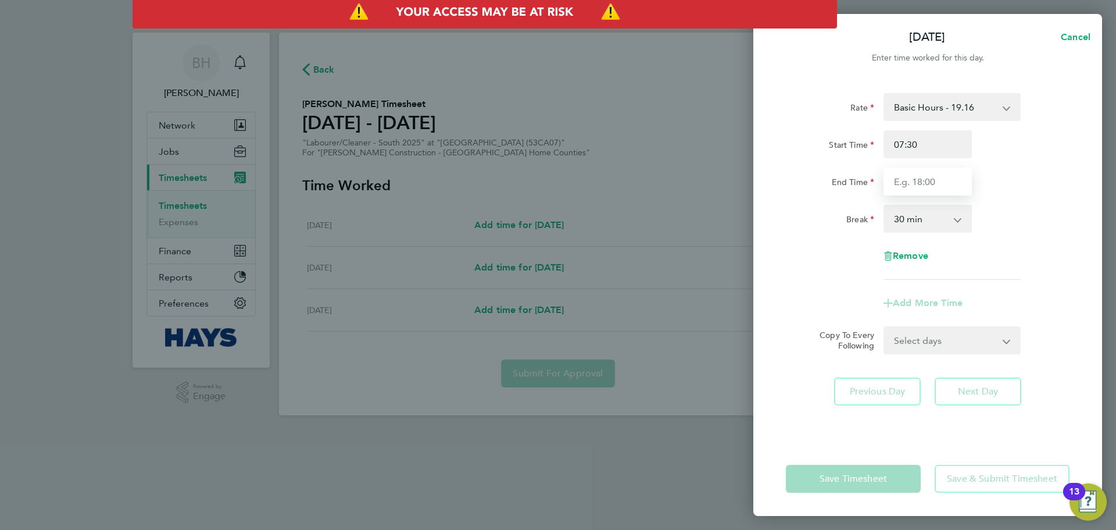
click at [936, 185] on input "End Time" at bounding box center [928, 181] width 88 height 28
type input "17:00"
click at [988, 229] on div "Break 0 min 15 min 30 min 45 min 60 min 75 min 90 min" at bounding box center [927, 219] width 293 height 28
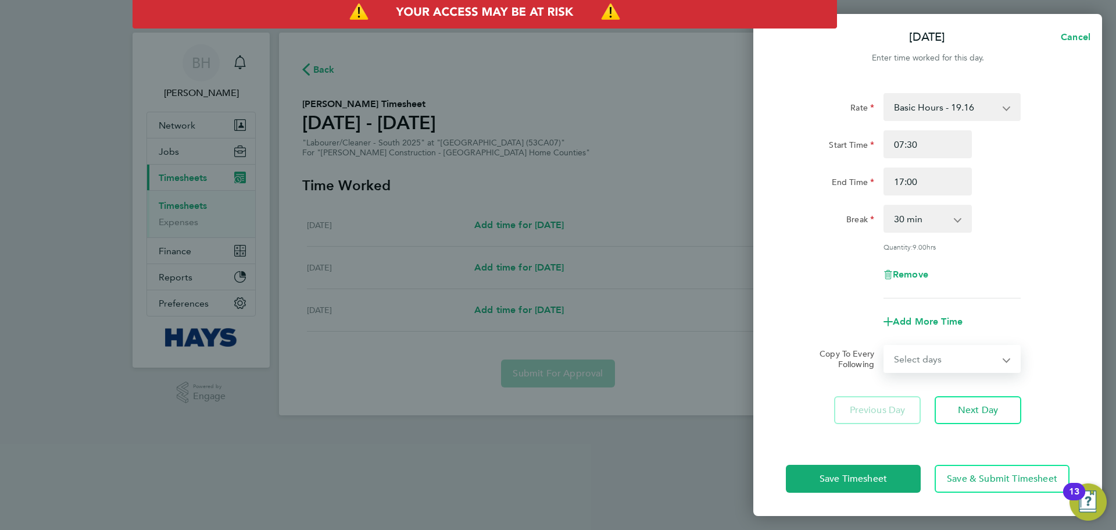
click at [913, 350] on select "Select days Day Thursday Friday" at bounding box center [946, 359] width 122 height 26
select select "THU"
click at [885, 346] on select "Select days Day Thursday Friday" at bounding box center [946, 359] width 122 height 26
select select "2025-08-29"
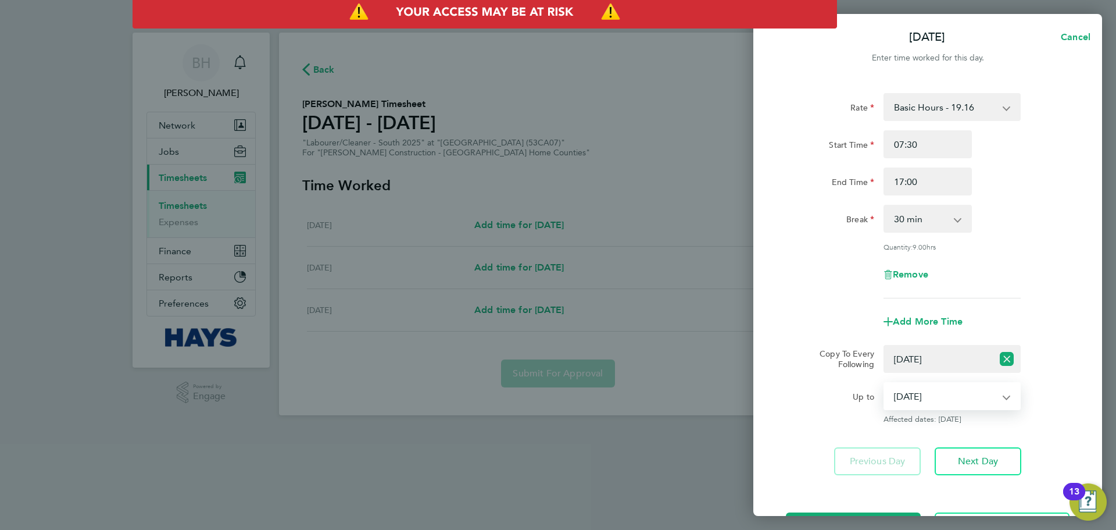
click at [929, 391] on select "28 Aug 2025 29 Aug 2025" at bounding box center [945, 396] width 121 height 26
click at [885, 383] on select "28 Aug 2025 29 Aug 2025" at bounding box center [945, 396] width 121 height 26
click at [969, 469] on button "Next Day" at bounding box center [978, 461] width 87 height 28
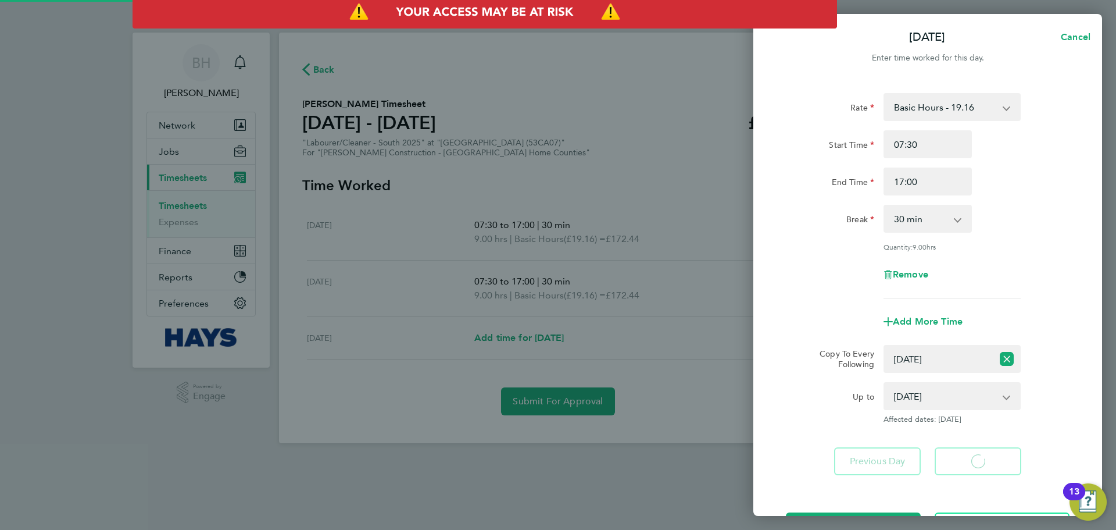
select select "30"
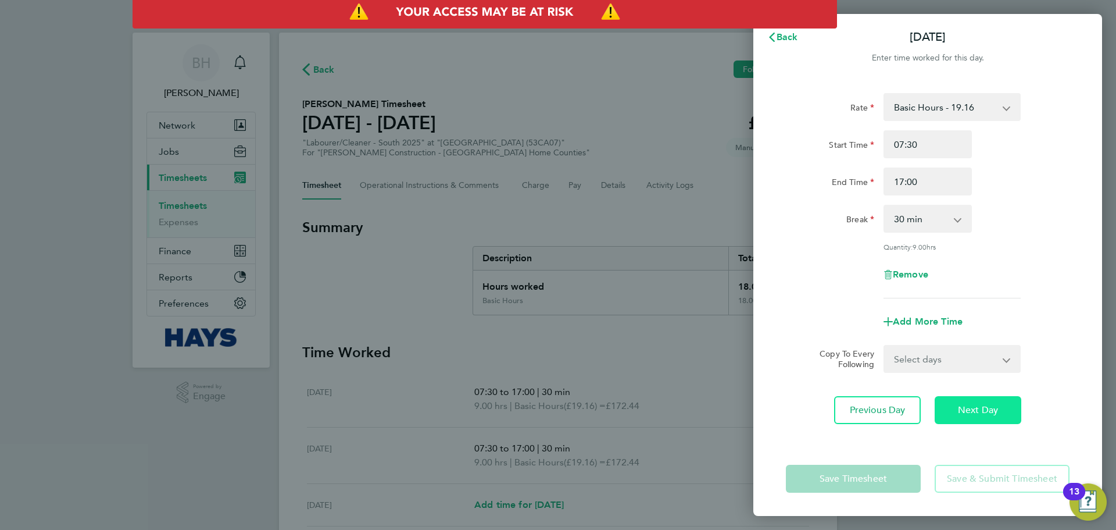
click at [951, 419] on button "Next Day" at bounding box center [978, 410] width 87 height 28
select select "30"
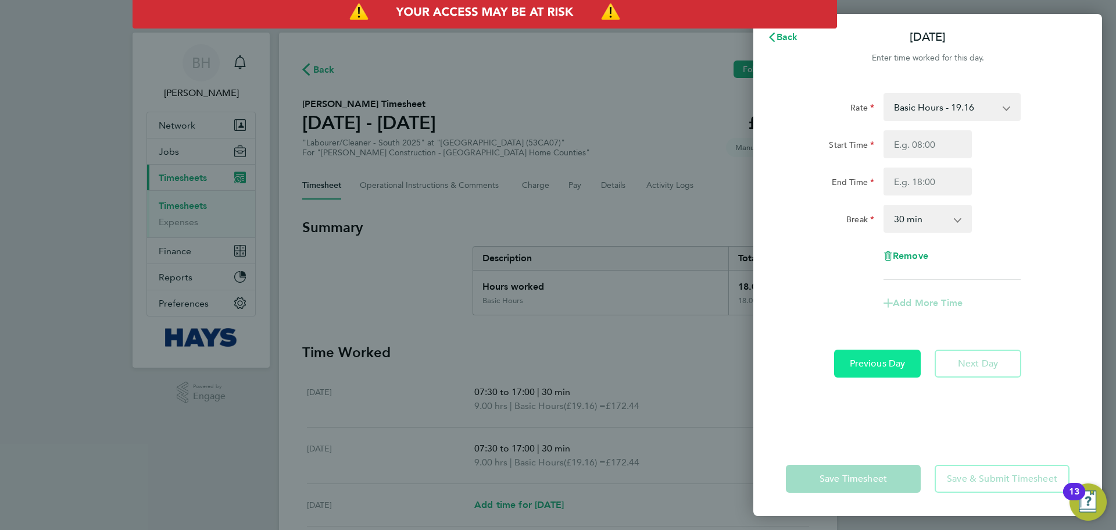
click at [897, 362] on span "Previous Day" at bounding box center [878, 364] width 56 height 12
select select "30"
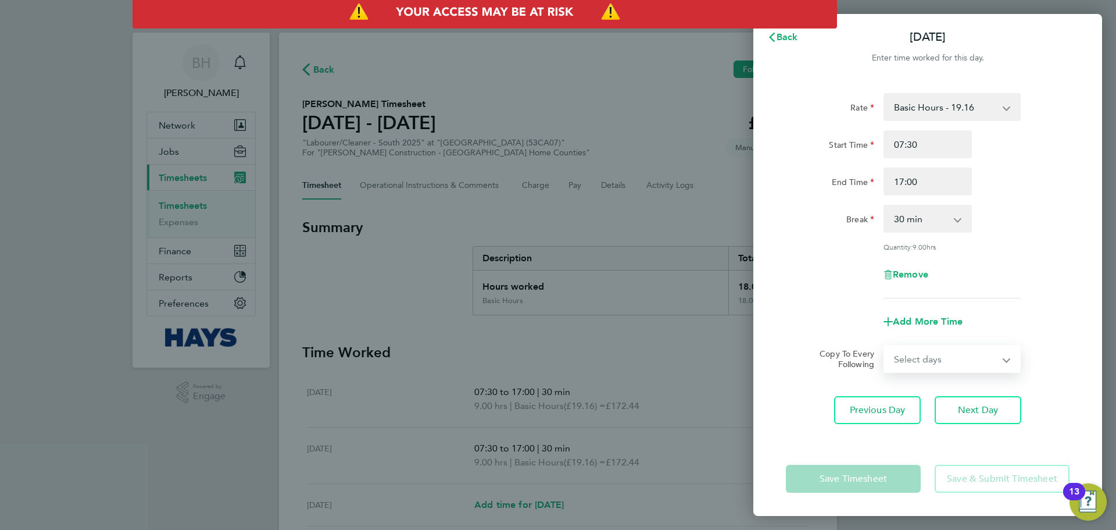
click at [938, 356] on select "Select days Friday" at bounding box center [946, 359] width 122 height 26
select select "FRI"
click at [885, 346] on select "Select days Friday" at bounding box center [946, 359] width 122 height 26
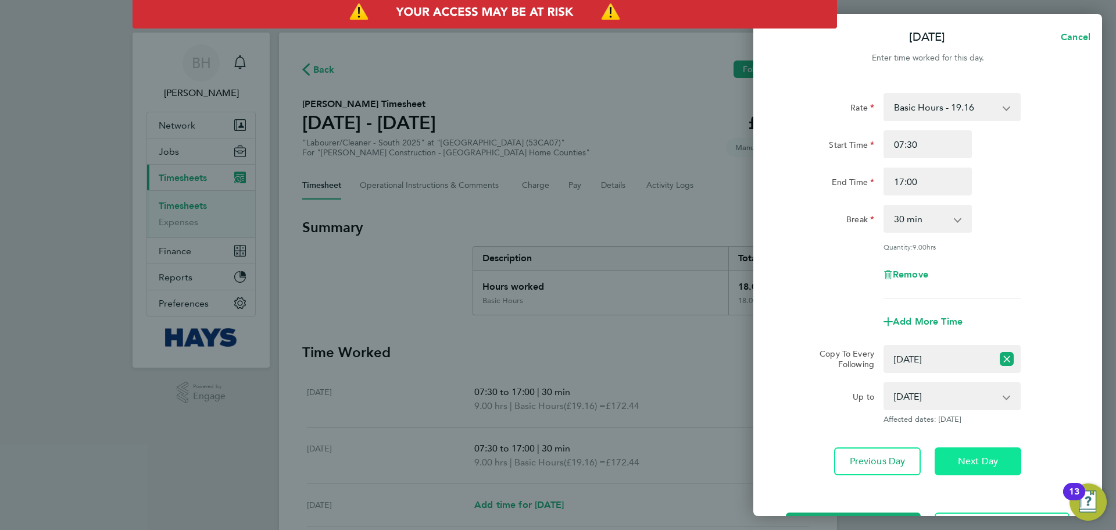
click at [987, 451] on button "Next Day" at bounding box center [978, 461] width 87 height 28
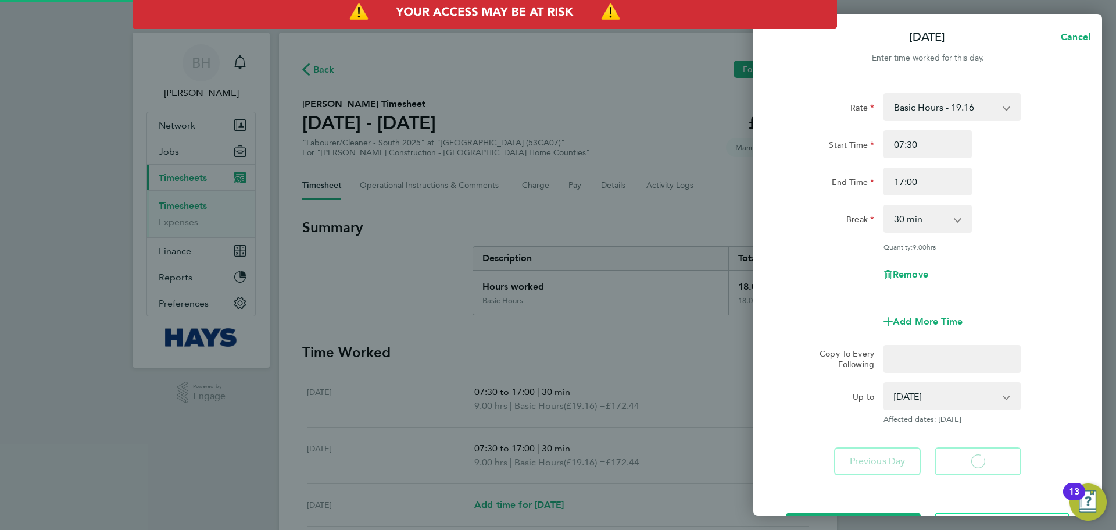
select select "30"
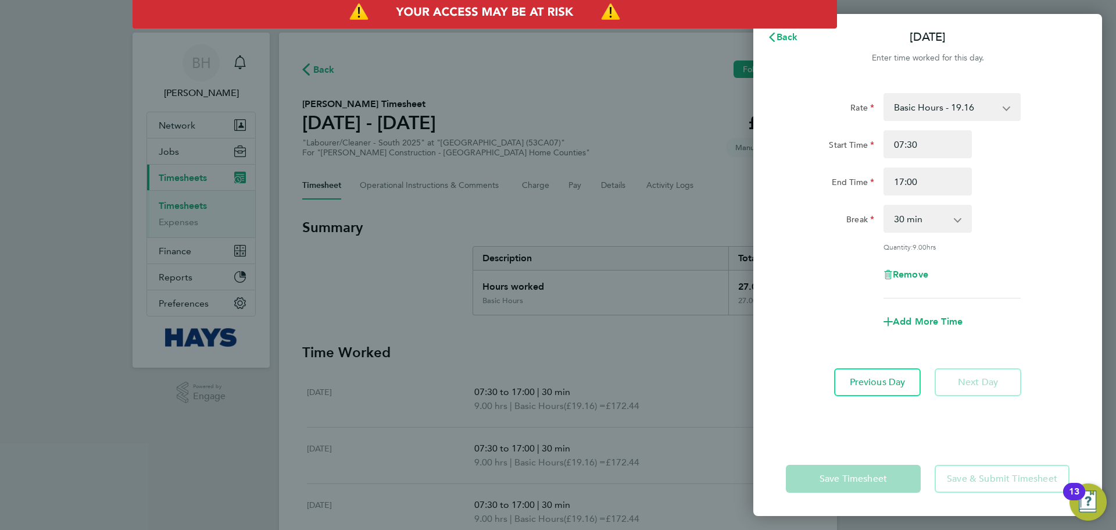
click at [651, 415] on div "Back Fri 29 Aug Enter time worked for this day. Rate Basic Hours - 19.16 Overti…" at bounding box center [558, 265] width 1116 height 530
click at [983, 473] on app-form-button "Save & Submit Timesheet" at bounding box center [999, 479] width 142 height 28
click at [877, 484] on app-form-button "Save Timesheet" at bounding box center [857, 479] width 142 height 28
click at [783, 43] on button "Back" at bounding box center [783, 37] width 54 height 23
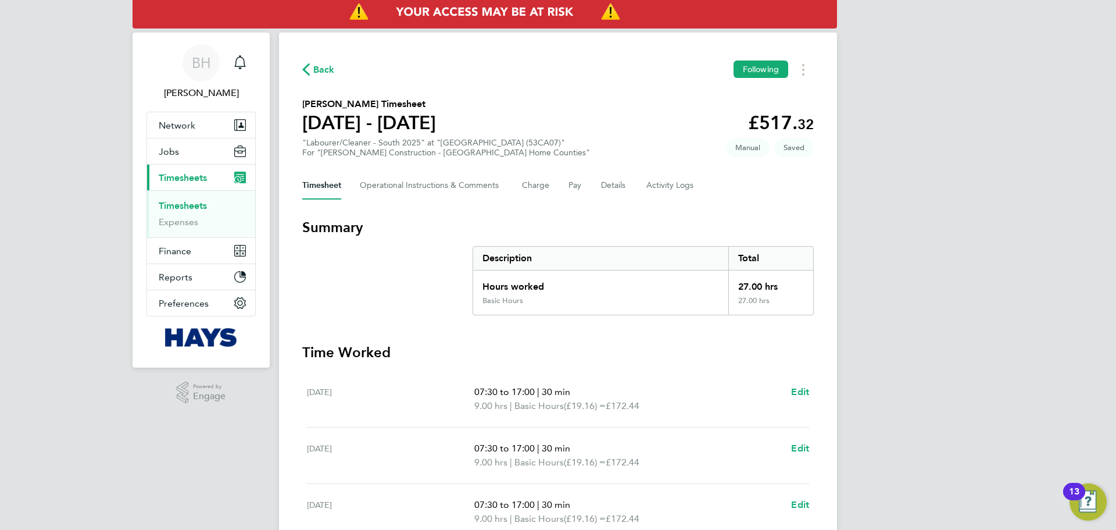
scroll to position [113, 0]
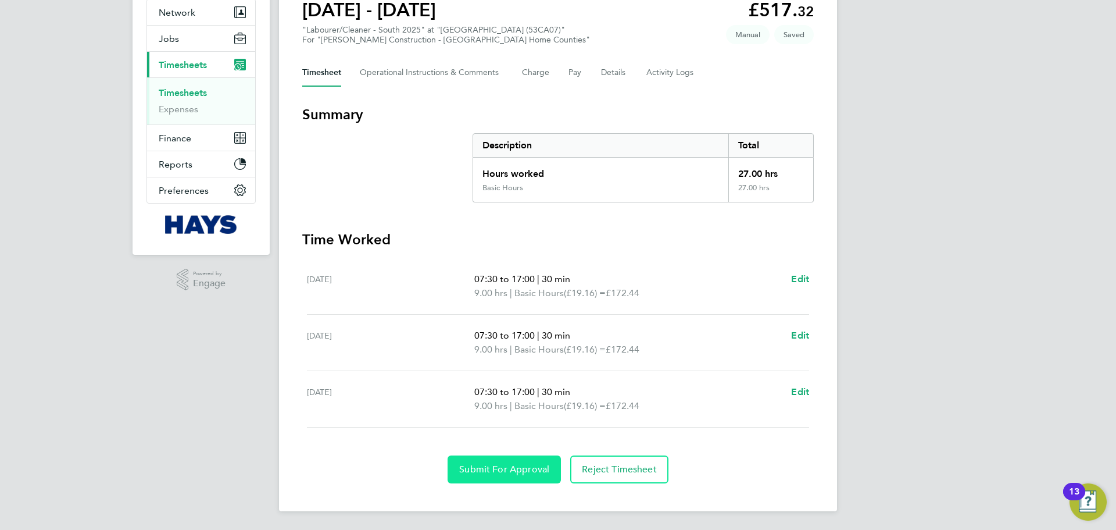
click at [531, 475] on button "Submit For Approval" at bounding box center [504, 469] width 113 height 28
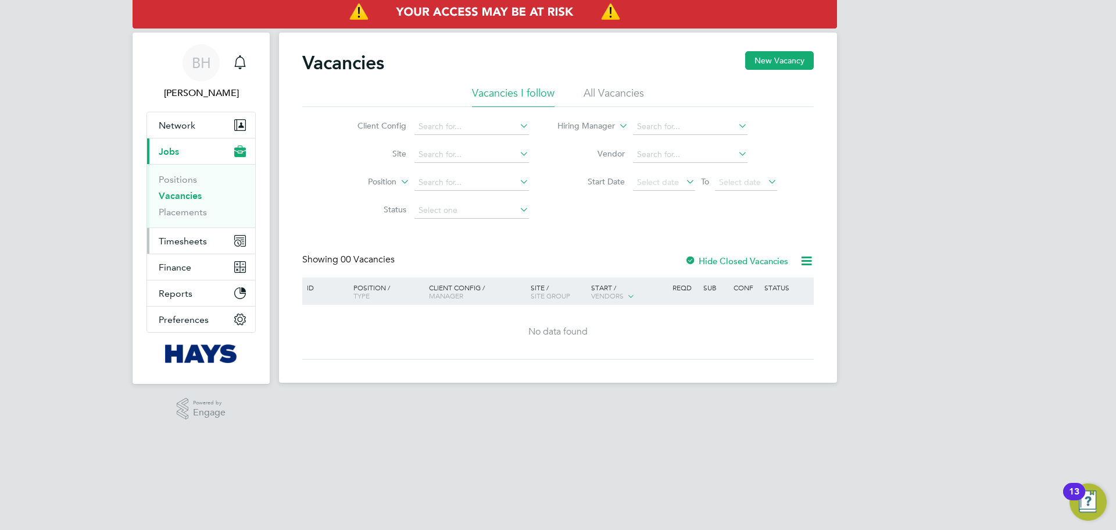
click at [192, 244] on span "Timesheets" at bounding box center [183, 240] width 48 height 11
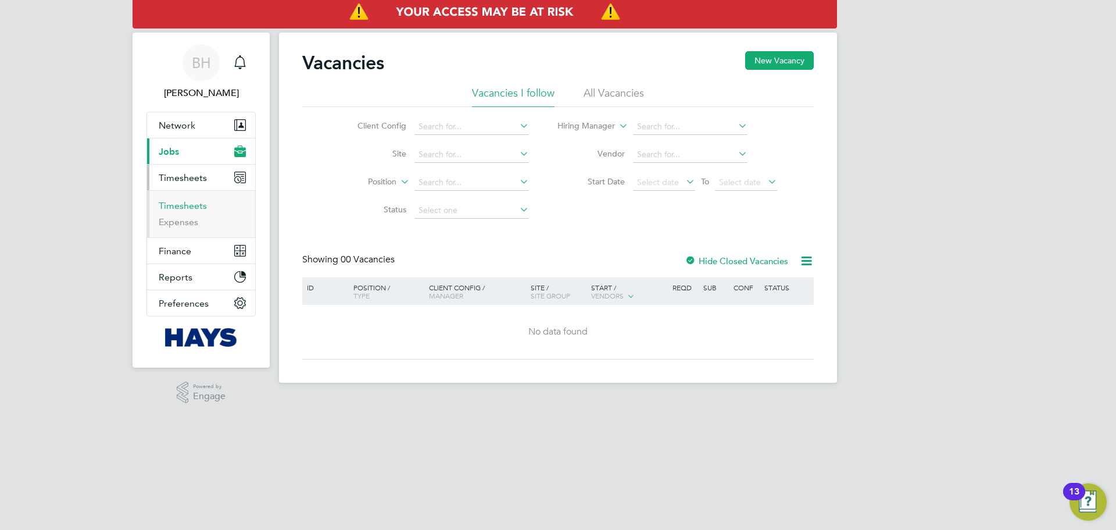
click at [205, 206] on link "Timesheets" at bounding box center [183, 205] width 48 height 11
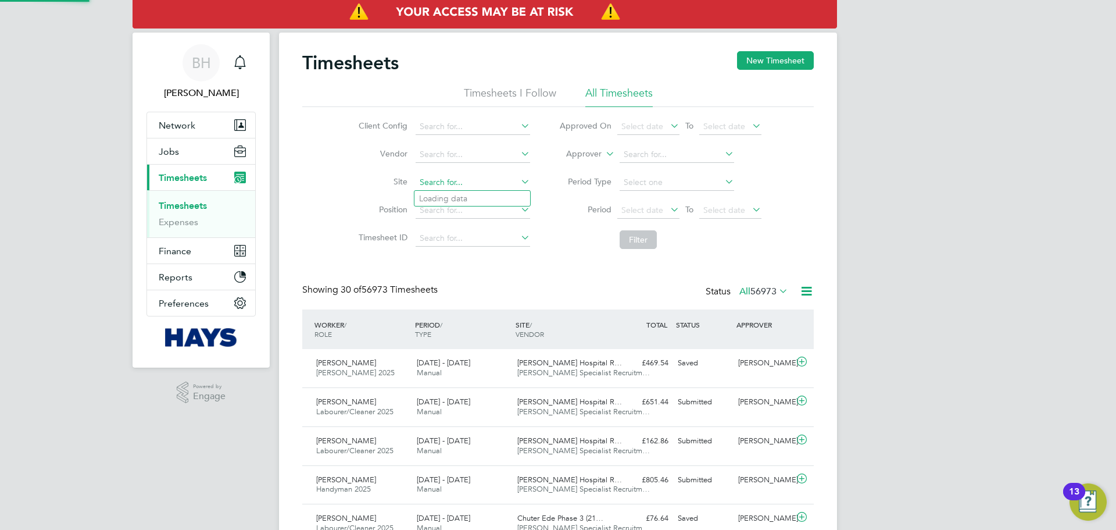
click at [440, 181] on input at bounding box center [473, 182] width 115 height 16
click at [453, 197] on li "Watf ord Colosseum (53CA07)" at bounding box center [489, 199] width 149 height 16
type input "Watford Colosseum (53CA07)"
click at [647, 235] on button "Filter" at bounding box center [638, 239] width 37 height 19
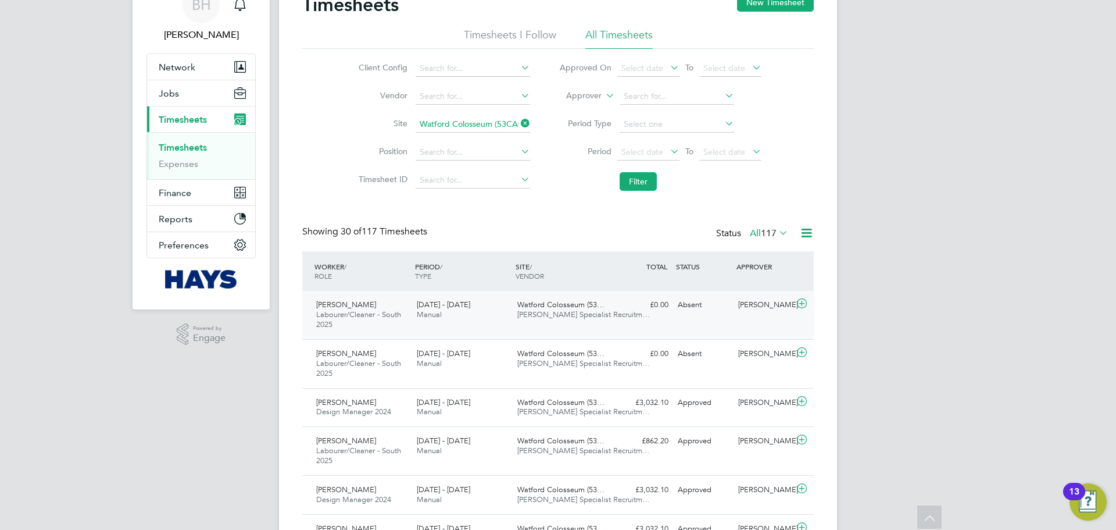
click at [571, 327] on div "[PERSON_NAME] Labourer/Cleaner - South 2025 [DATE] - [DATE] [DATE] - [DATE] Man…" at bounding box center [558, 315] width 512 height 48
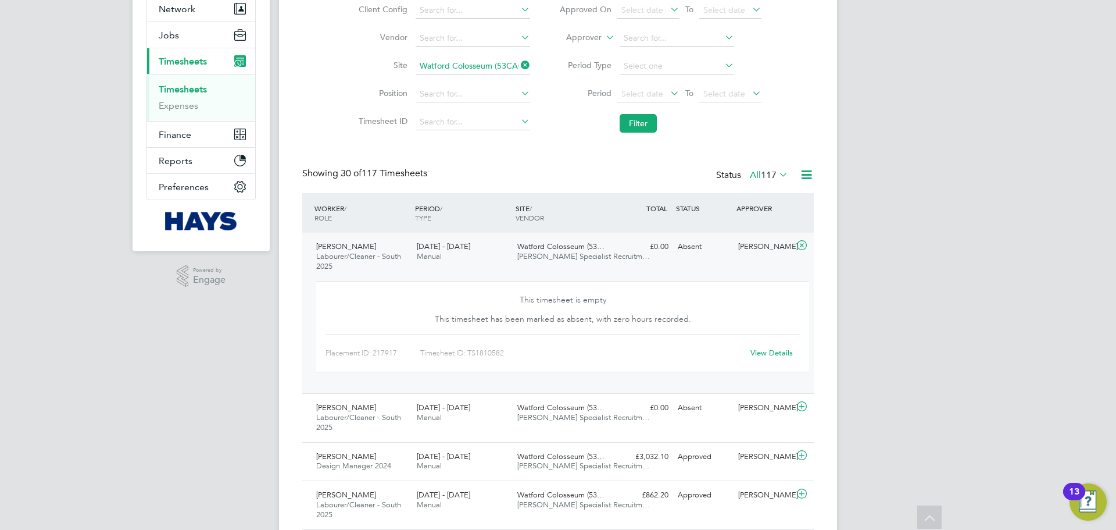
click at [571, 327] on div "This timesheet has been marked as absent, with zero hours recorded." at bounding box center [562, 316] width 319 height 23
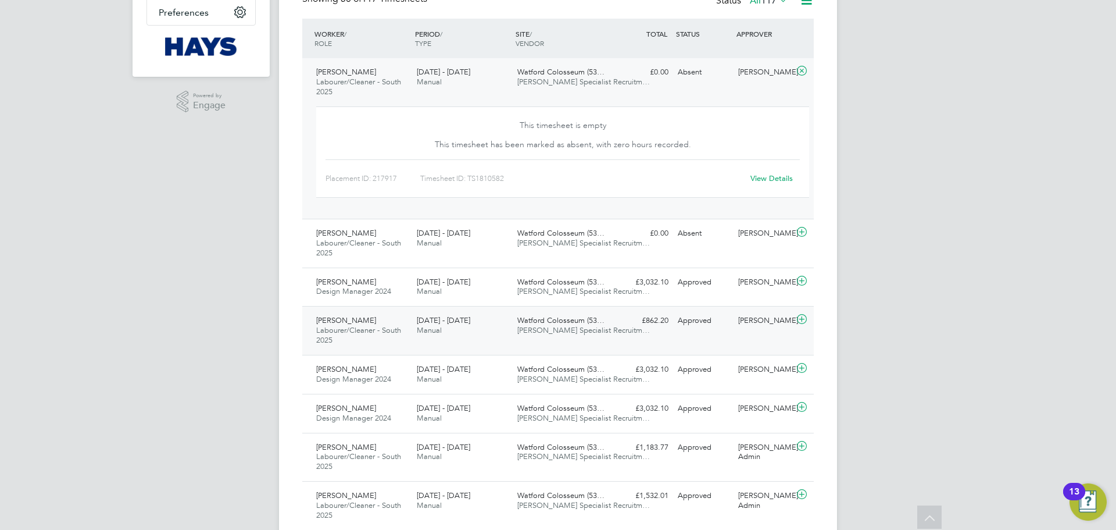
click at [424, 342] on div "[PERSON_NAME] Labourer/Cleaner - South 2025 [DATE] - [DATE] [DATE] - [DATE] Man…" at bounding box center [558, 330] width 512 height 49
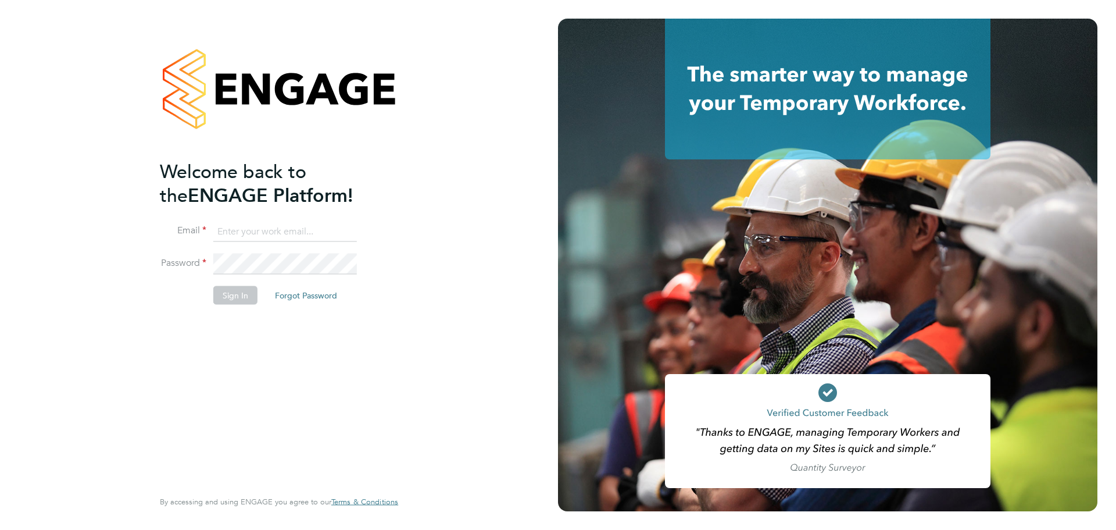
click at [277, 232] on input at bounding box center [285, 231] width 144 height 21
type input "brook.hyndman@hays.com"
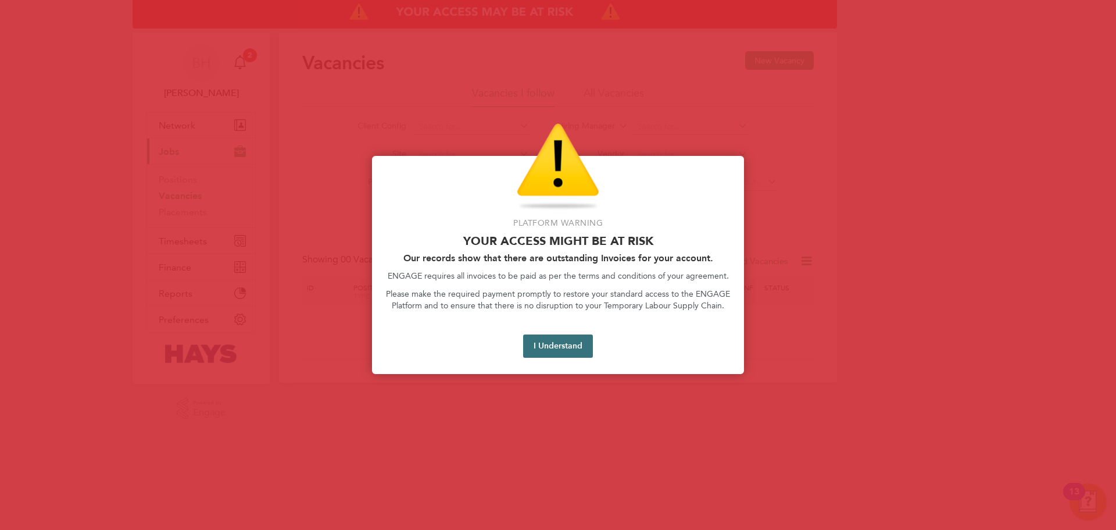
click at [560, 346] on button "I Understand" at bounding box center [558, 345] width 70 height 23
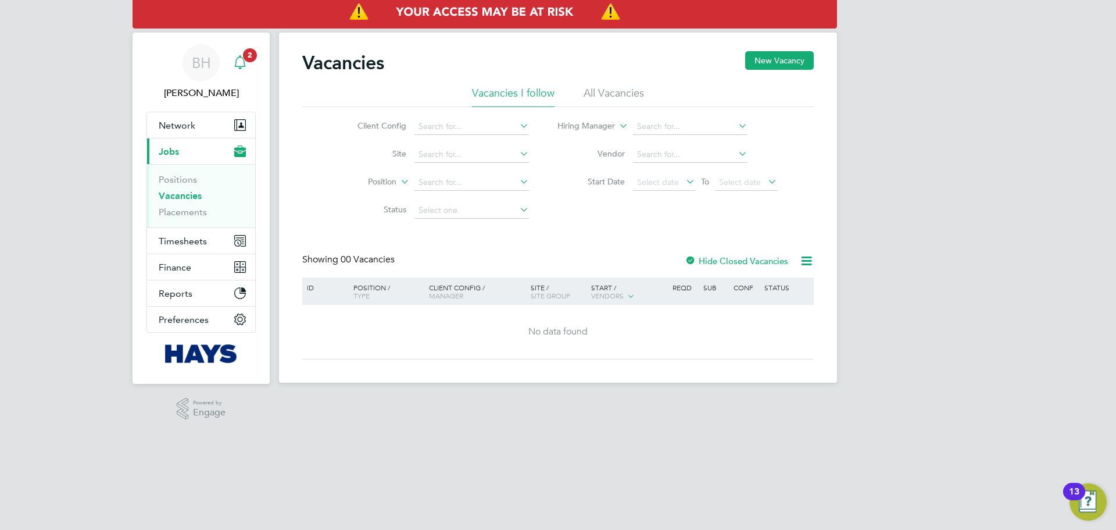
click at [247, 63] on icon "Main navigation" at bounding box center [240, 62] width 14 height 14
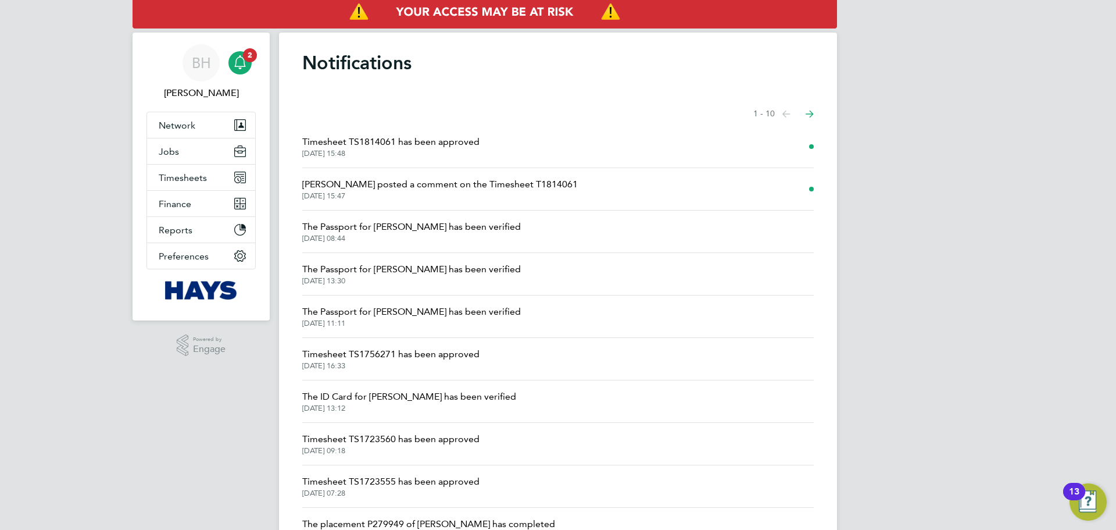
click at [420, 142] on span "Timesheet TS1814061 has been approved" at bounding box center [390, 142] width 177 height 14
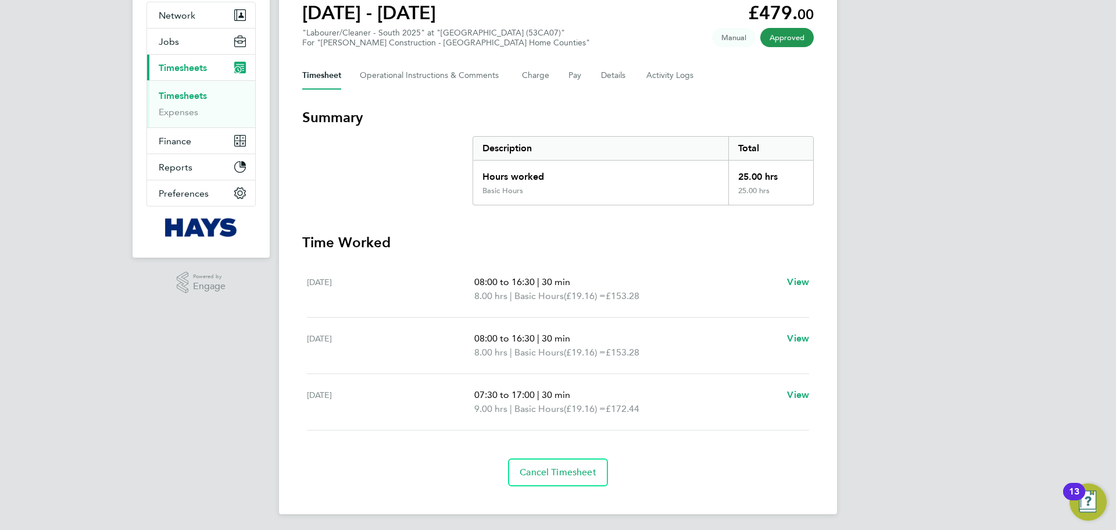
scroll to position [113, 0]
